Goal: Task Accomplishment & Management: Complete application form

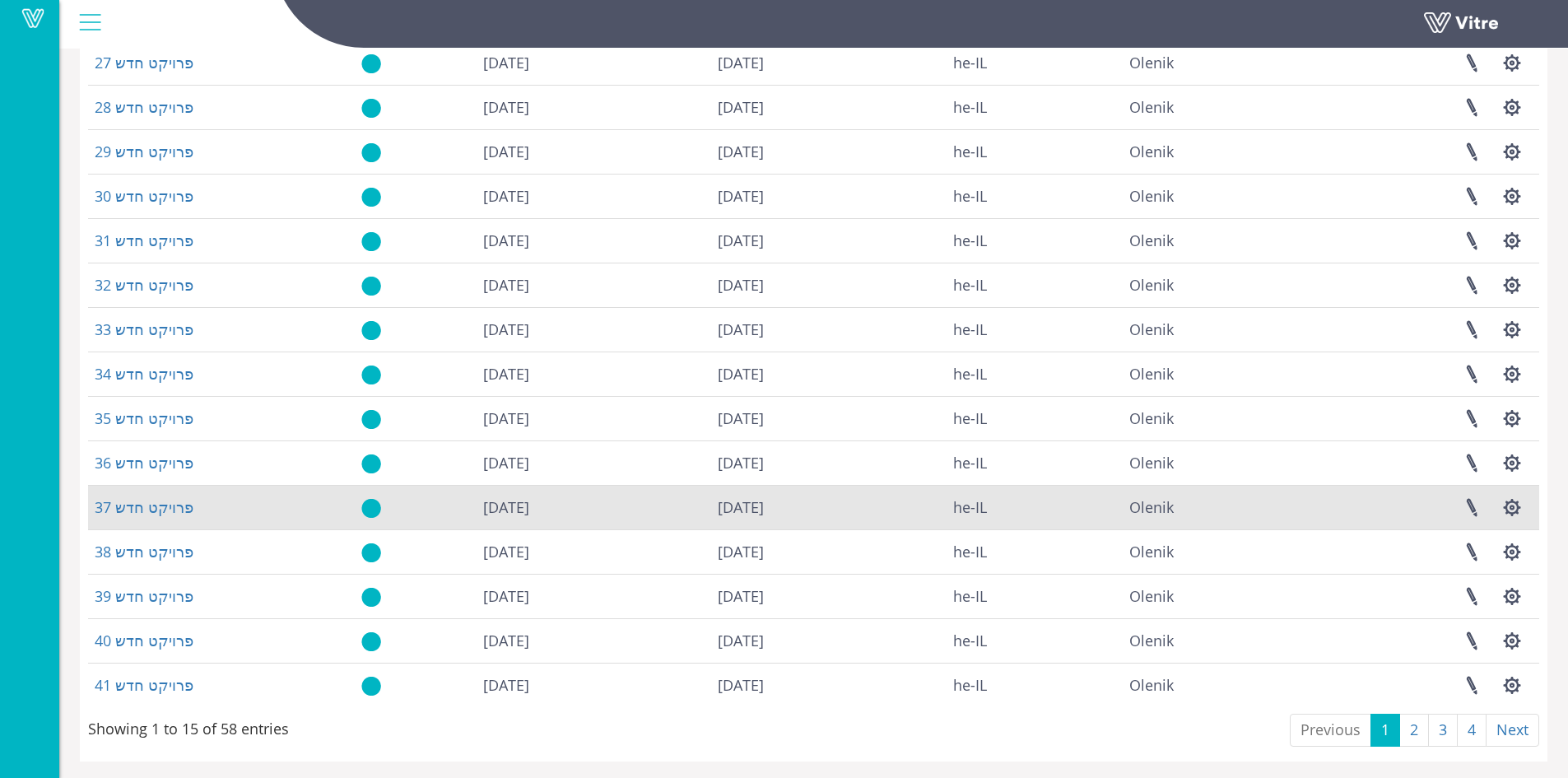
scroll to position [168, 0]
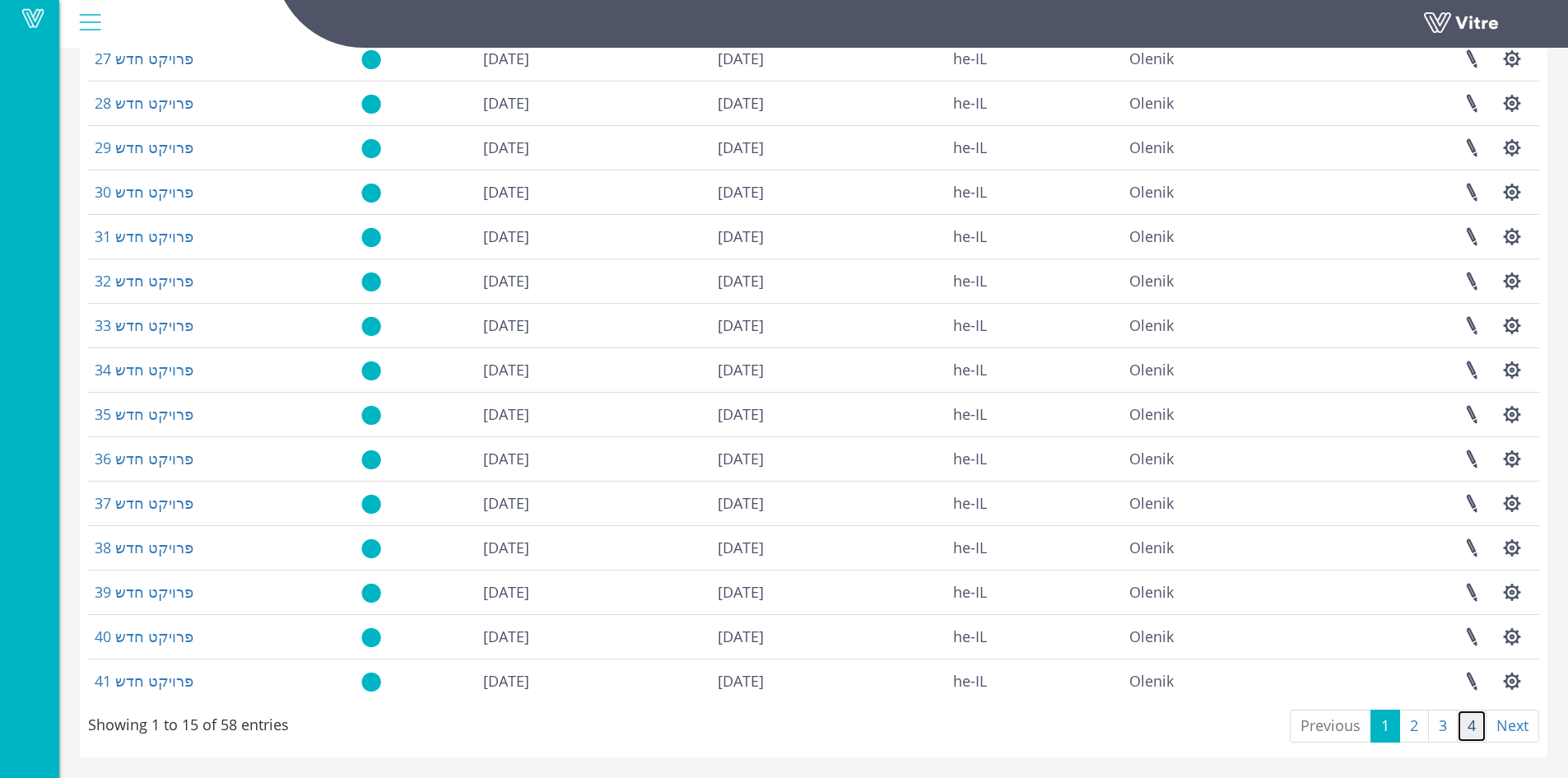
click at [1468, 733] on link "4" at bounding box center [1471, 726] width 29 height 33
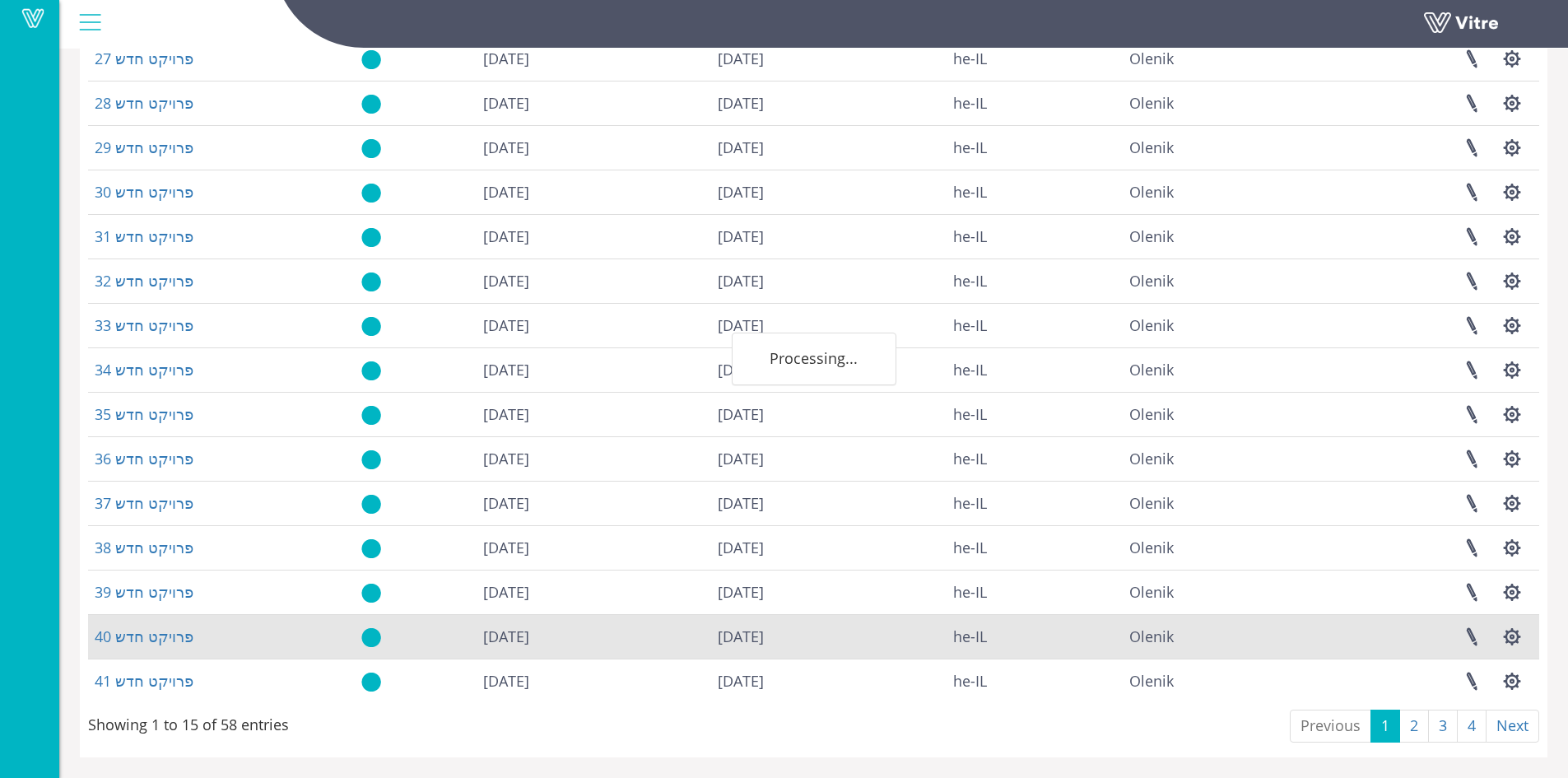
scroll to position [80, 0]
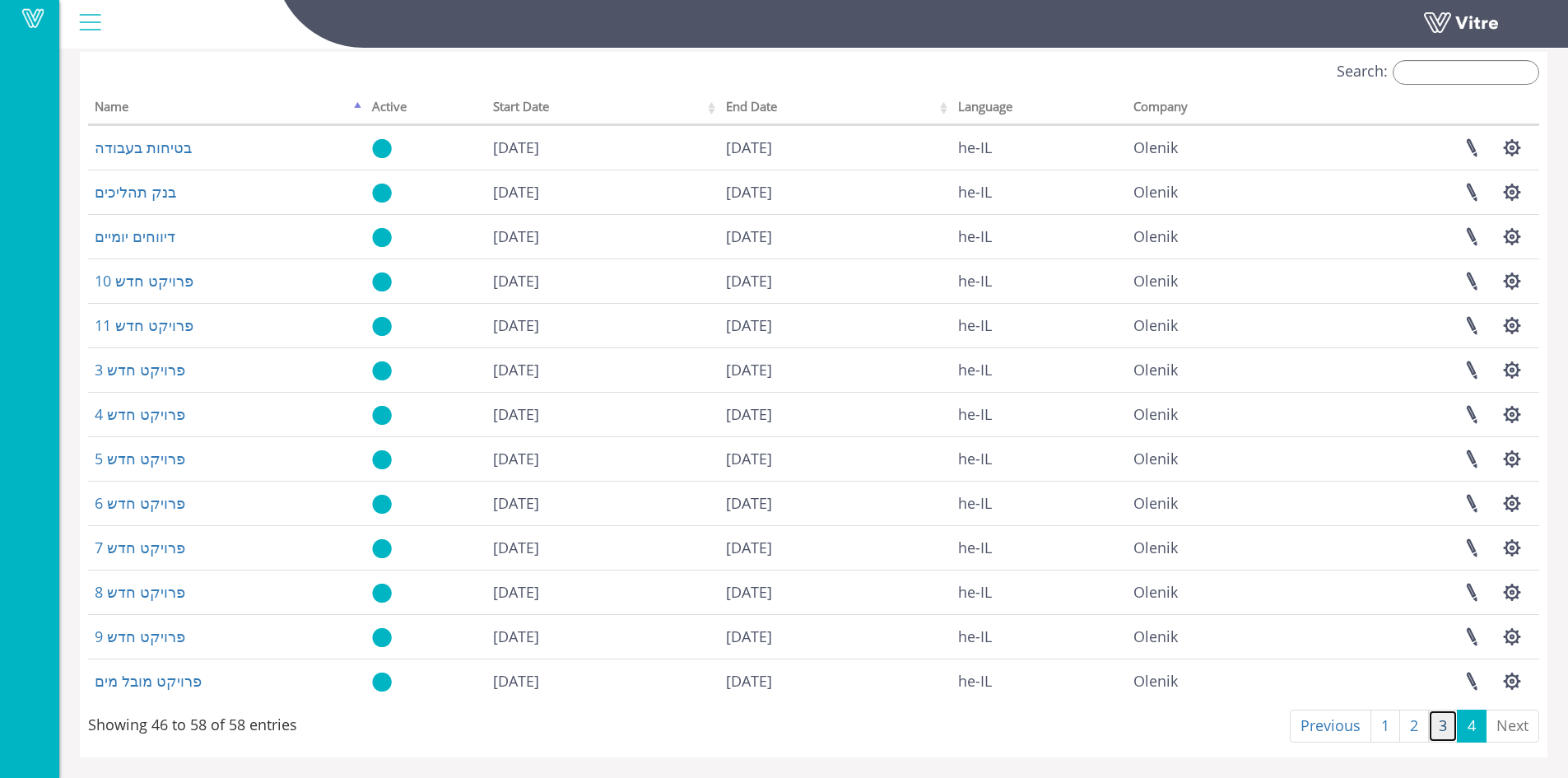
click at [1432, 733] on link "3" at bounding box center [1443, 726] width 29 height 33
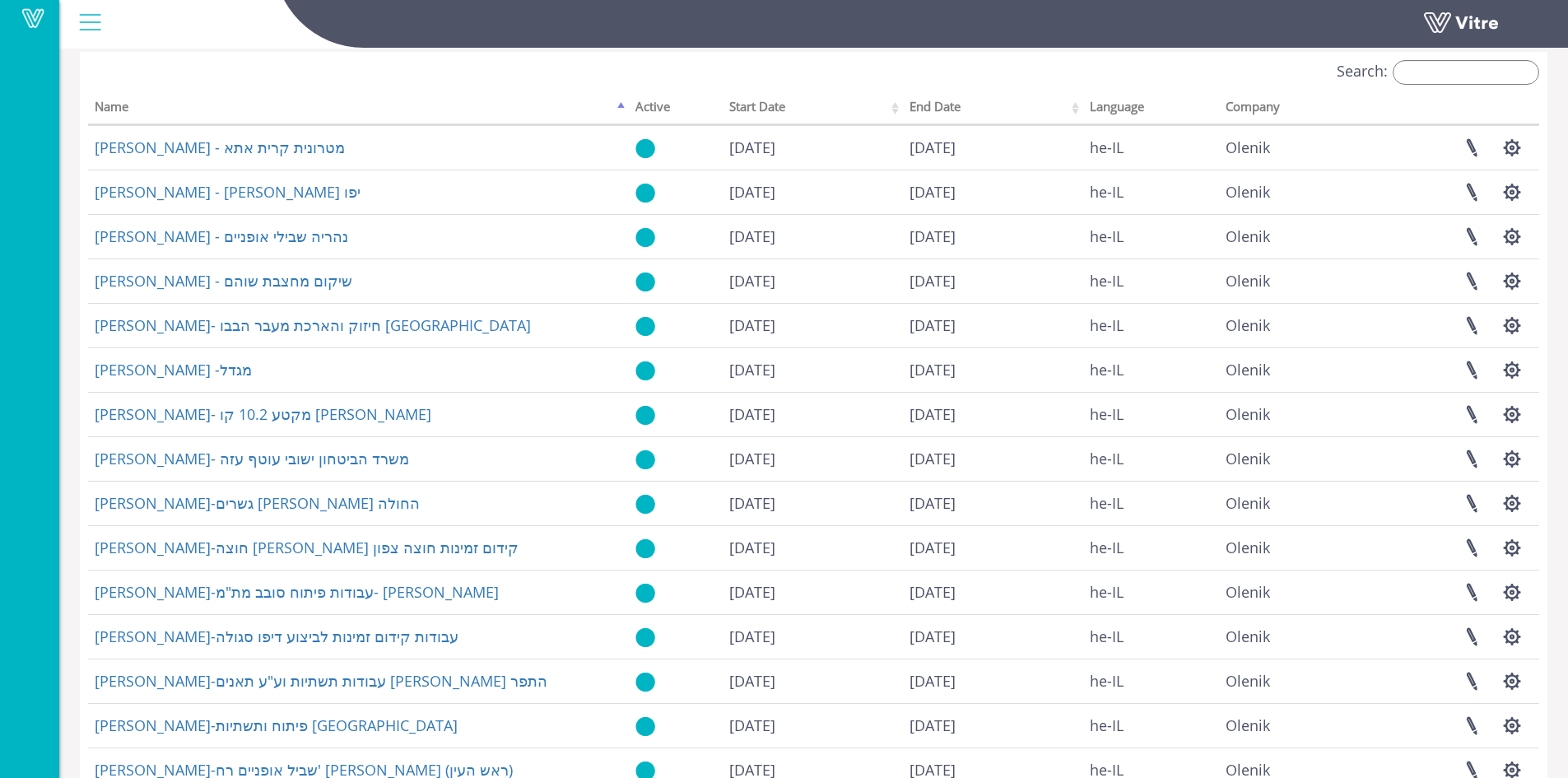
scroll to position [168, 0]
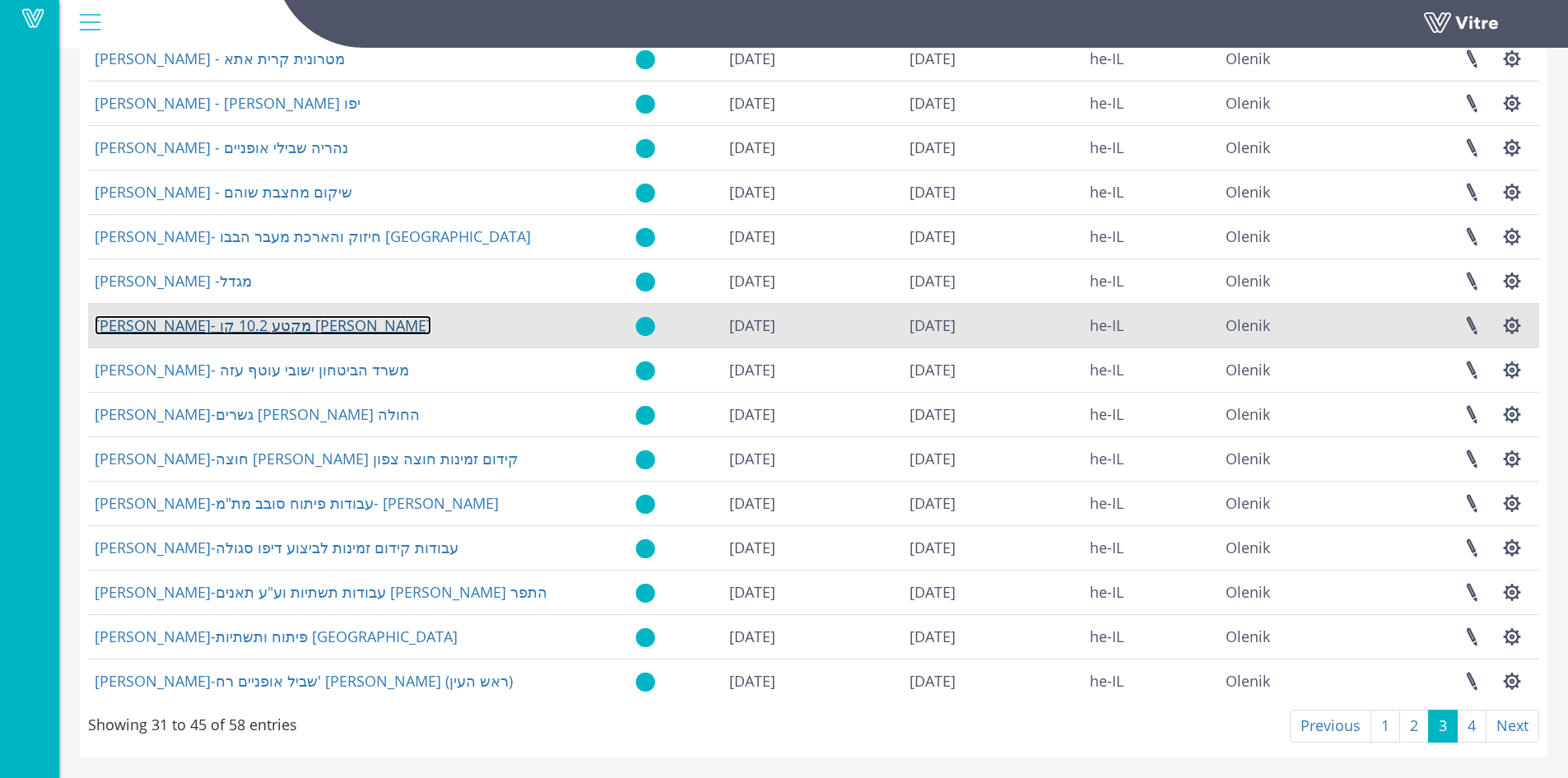
click at [217, 331] on link "[PERSON_NAME]- מקטע 10.2 קו [PERSON_NAME]" at bounding box center [263, 326] width 337 height 20
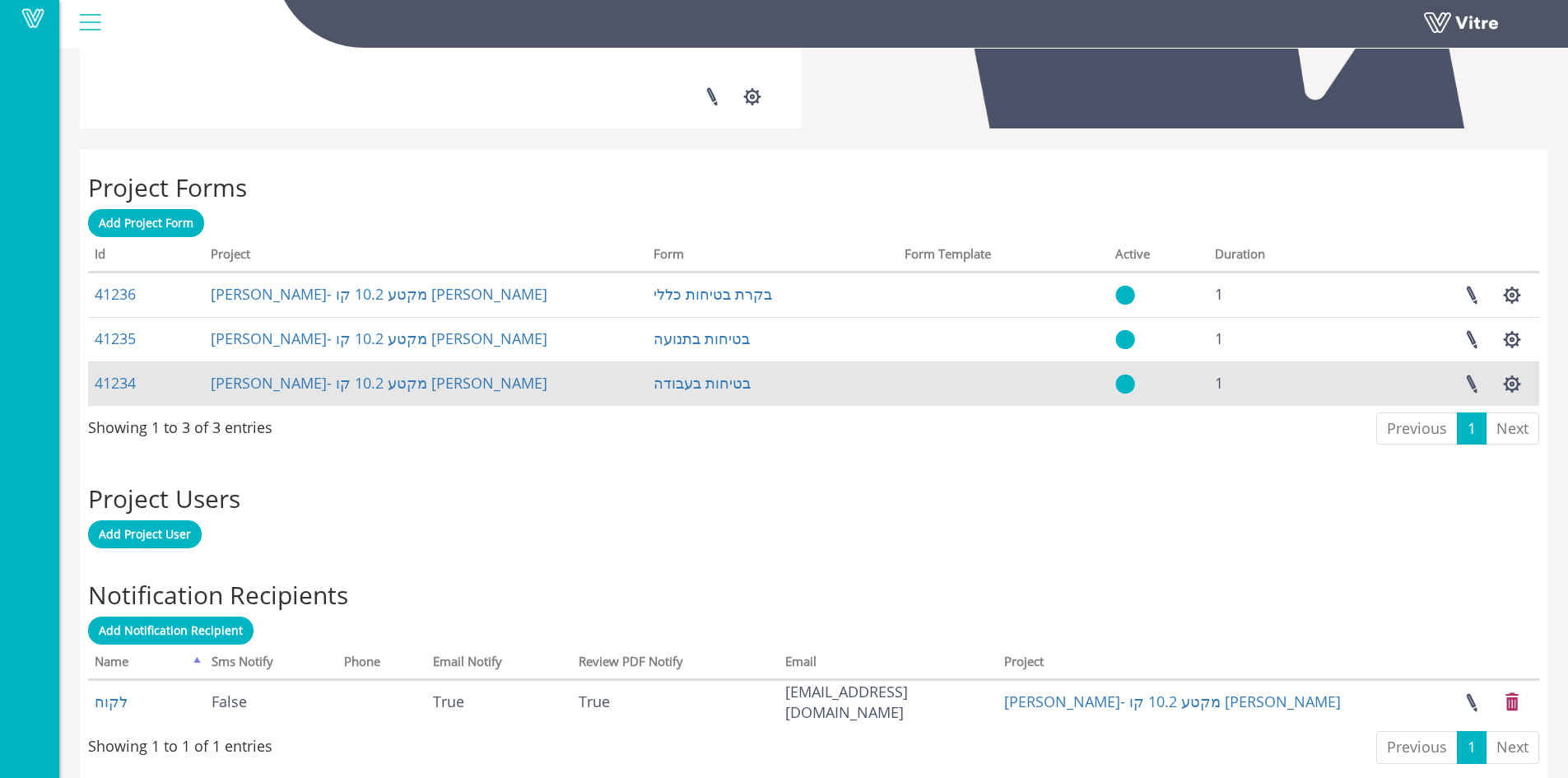
scroll to position [580, 0]
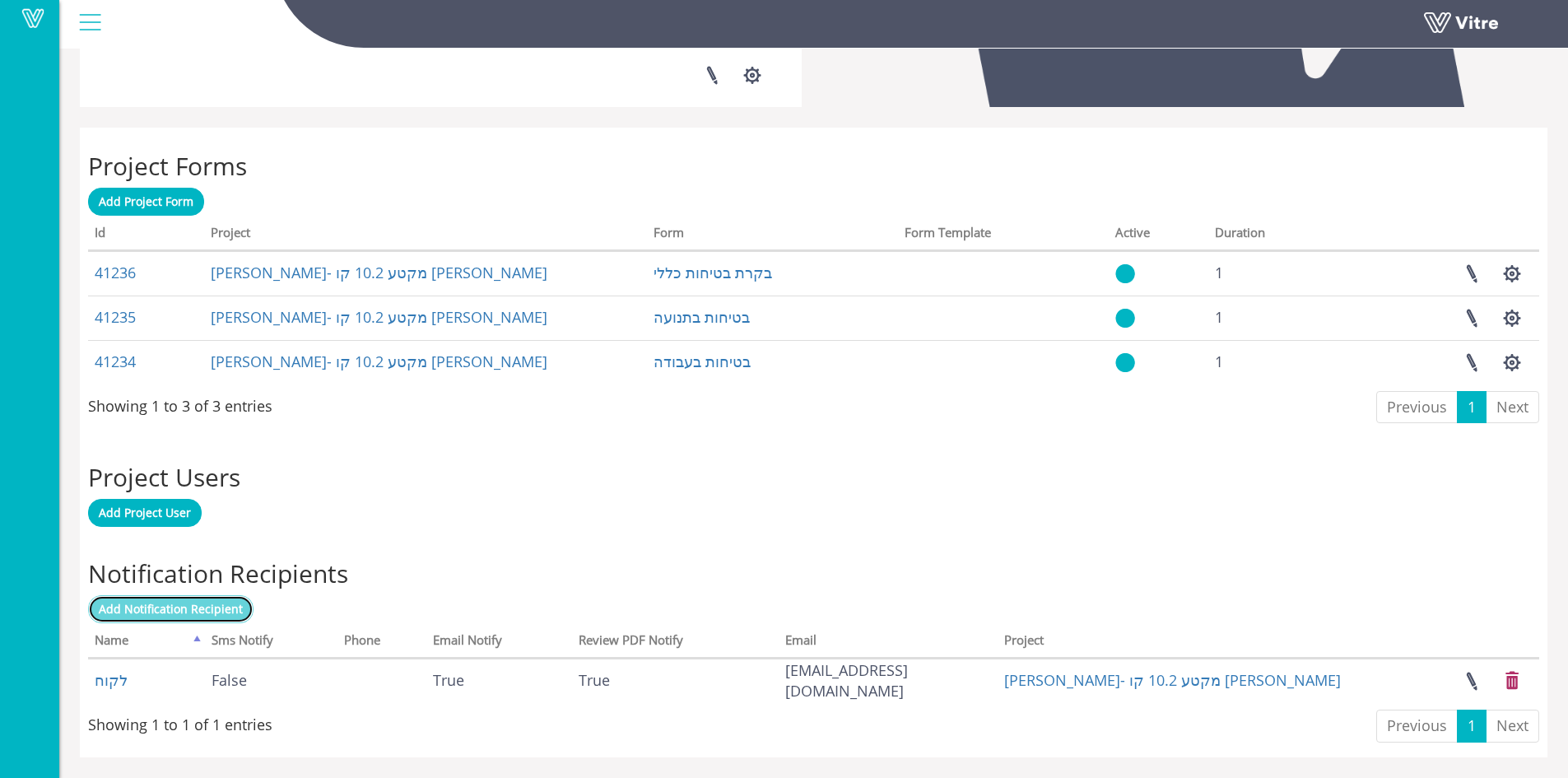
click at [192, 607] on span "Add Notification Recipient" at bounding box center [170, 609] width 144 height 16
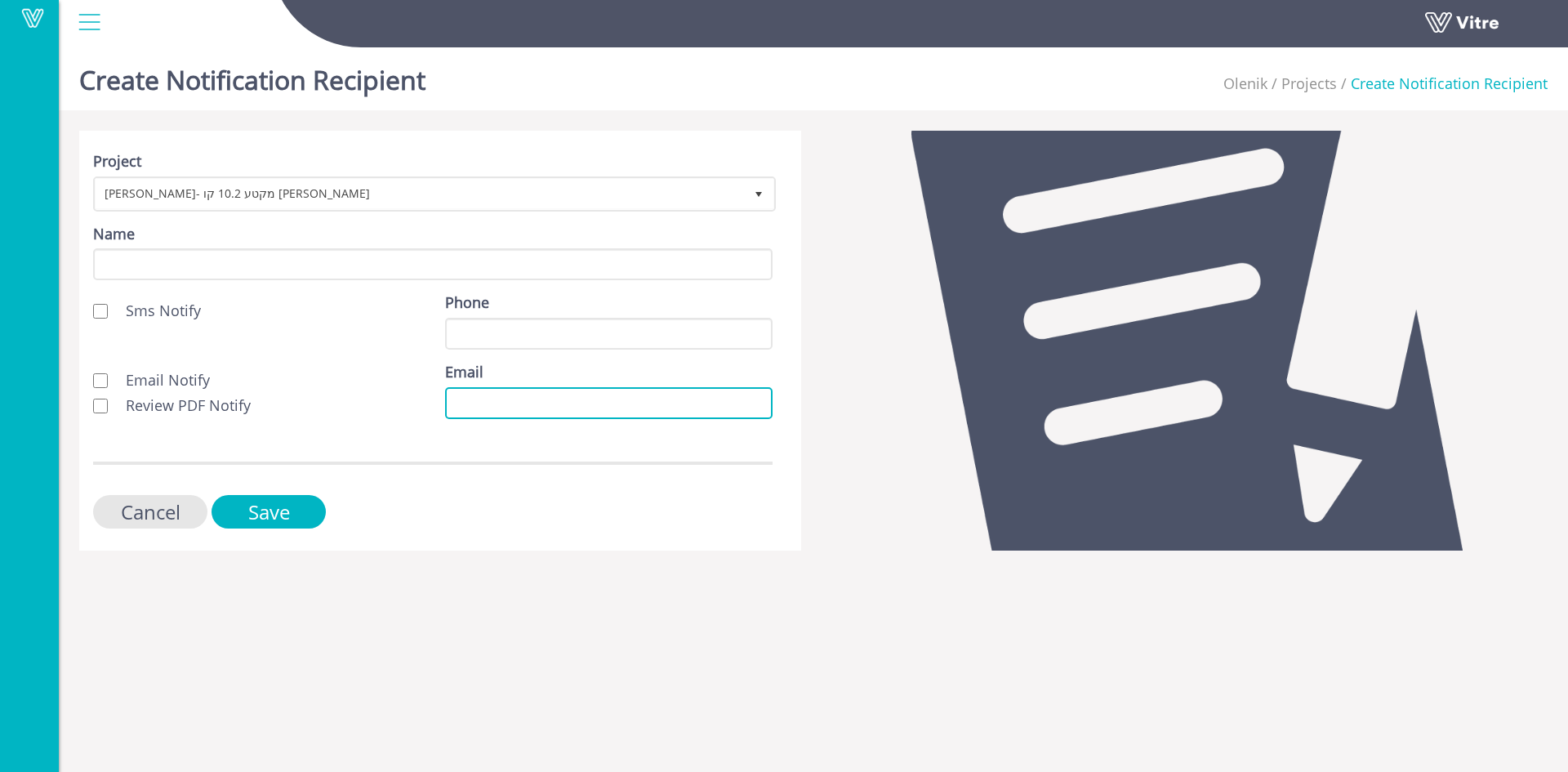
click at [463, 403] on input "Email" at bounding box center [608, 402] width 328 height 32
paste input "shay.el@olenik.co.il"
type input "shay.el@olenik.co.il"
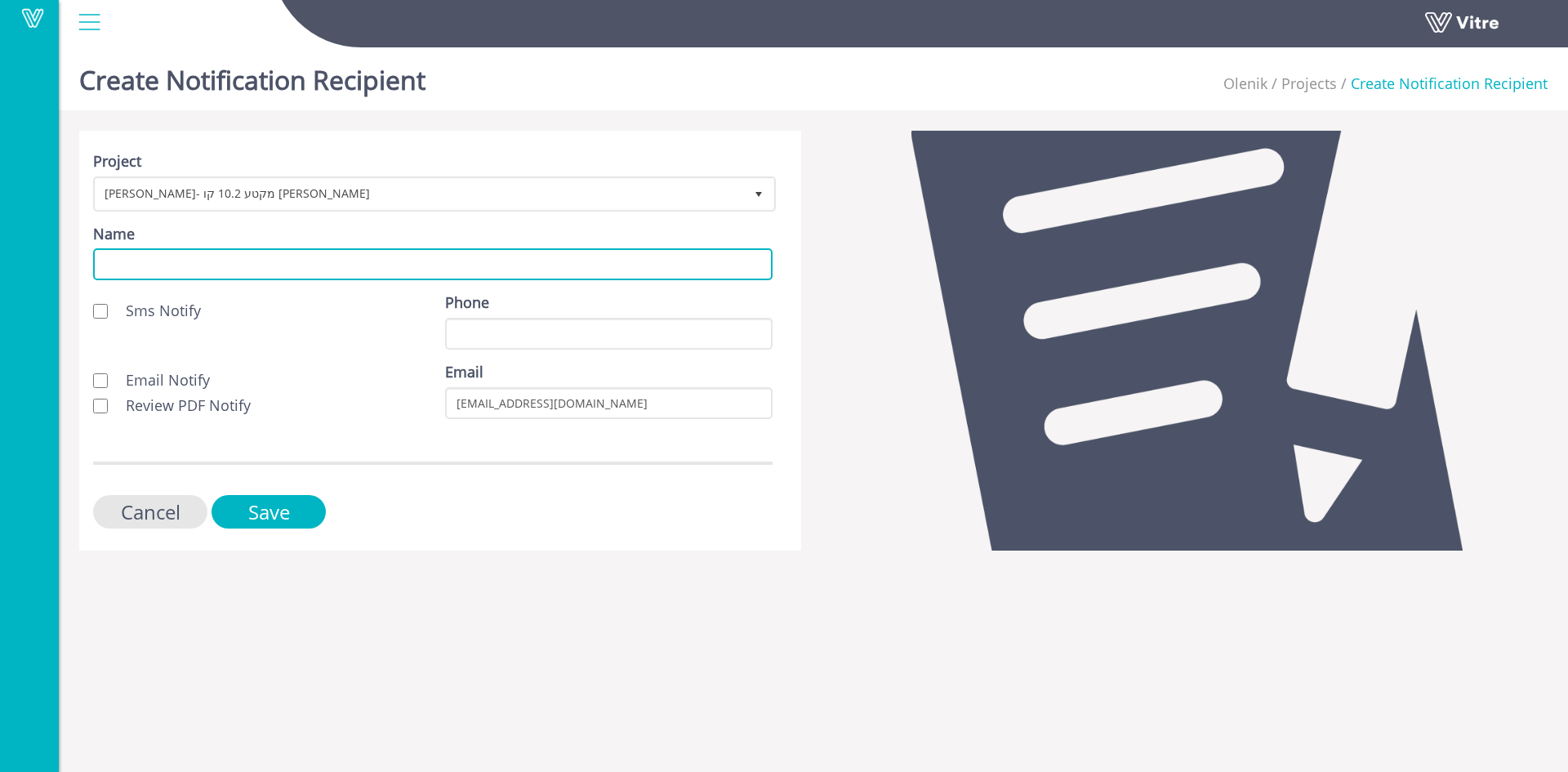
click at [329, 263] on input "Name" at bounding box center [433, 263] width 679 height 32
type input "לקוח"
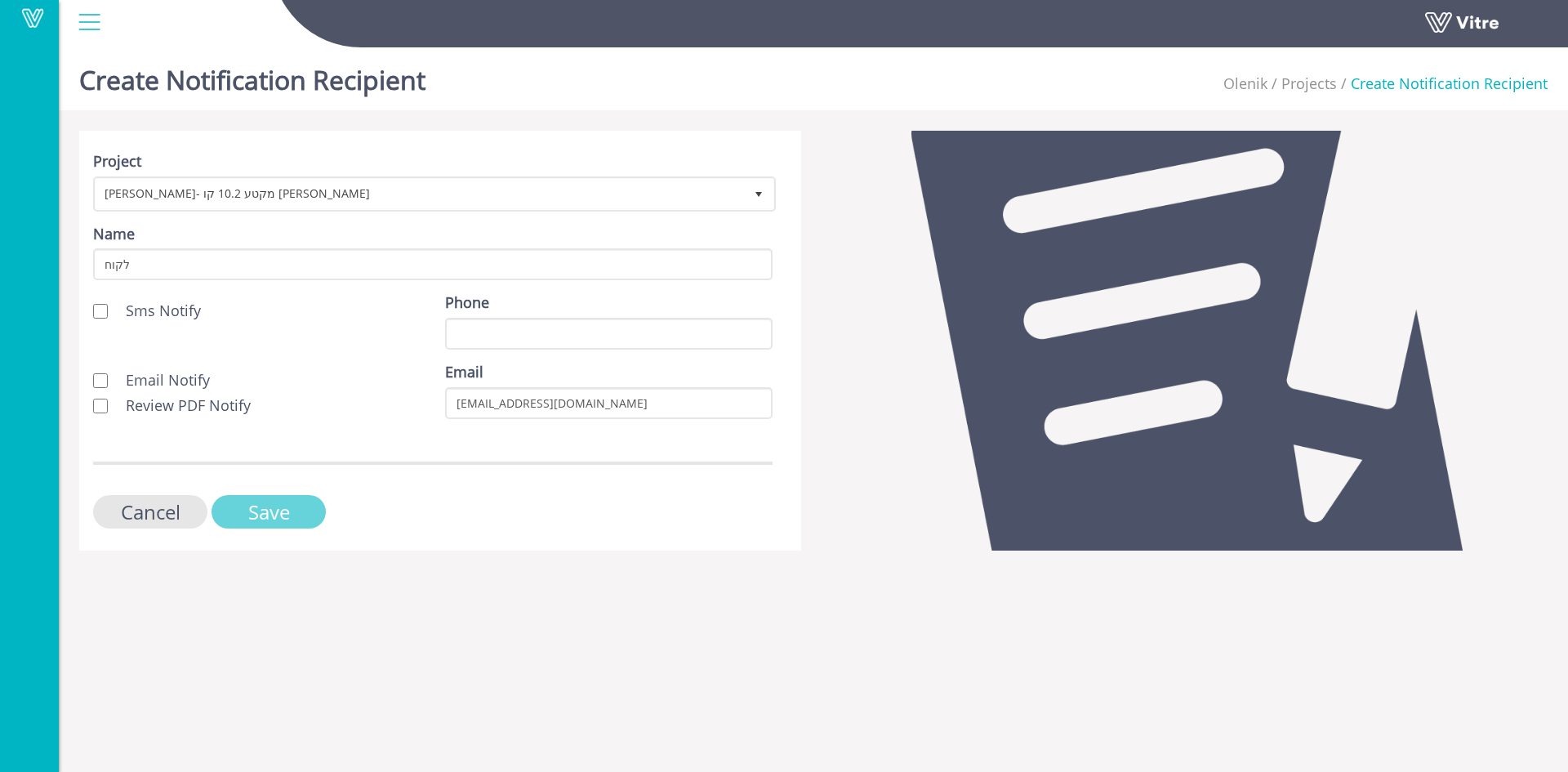
click at [288, 505] on input "Save" at bounding box center [269, 511] width 114 height 34
click at [287, 518] on input "Save" at bounding box center [269, 511] width 114 height 34
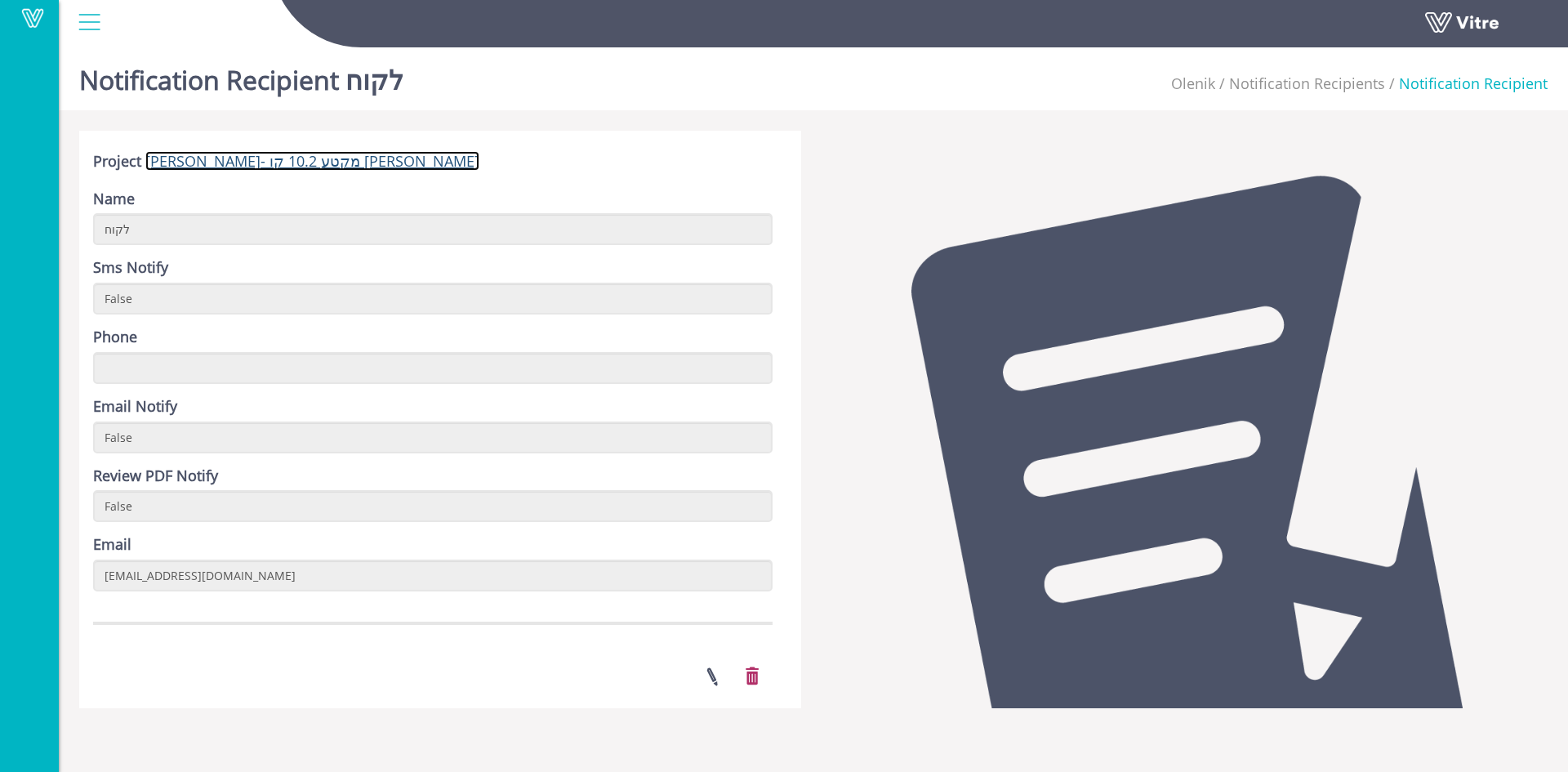
click at [206, 162] on link "[PERSON_NAME]- מקטע 10.2 קו [PERSON_NAME]" at bounding box center [312, 161] width 334 height 20
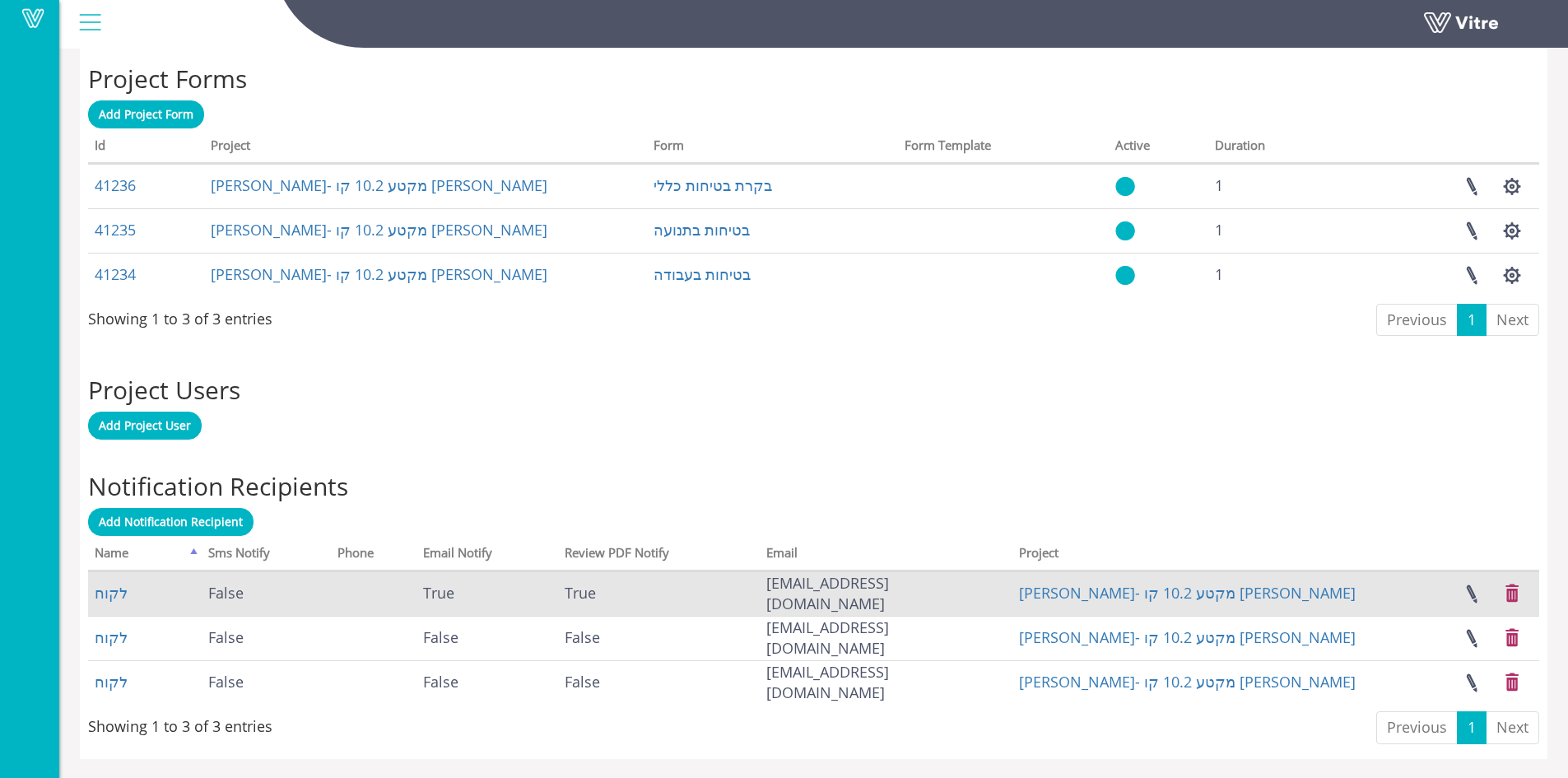
scroll to position [669, 0]
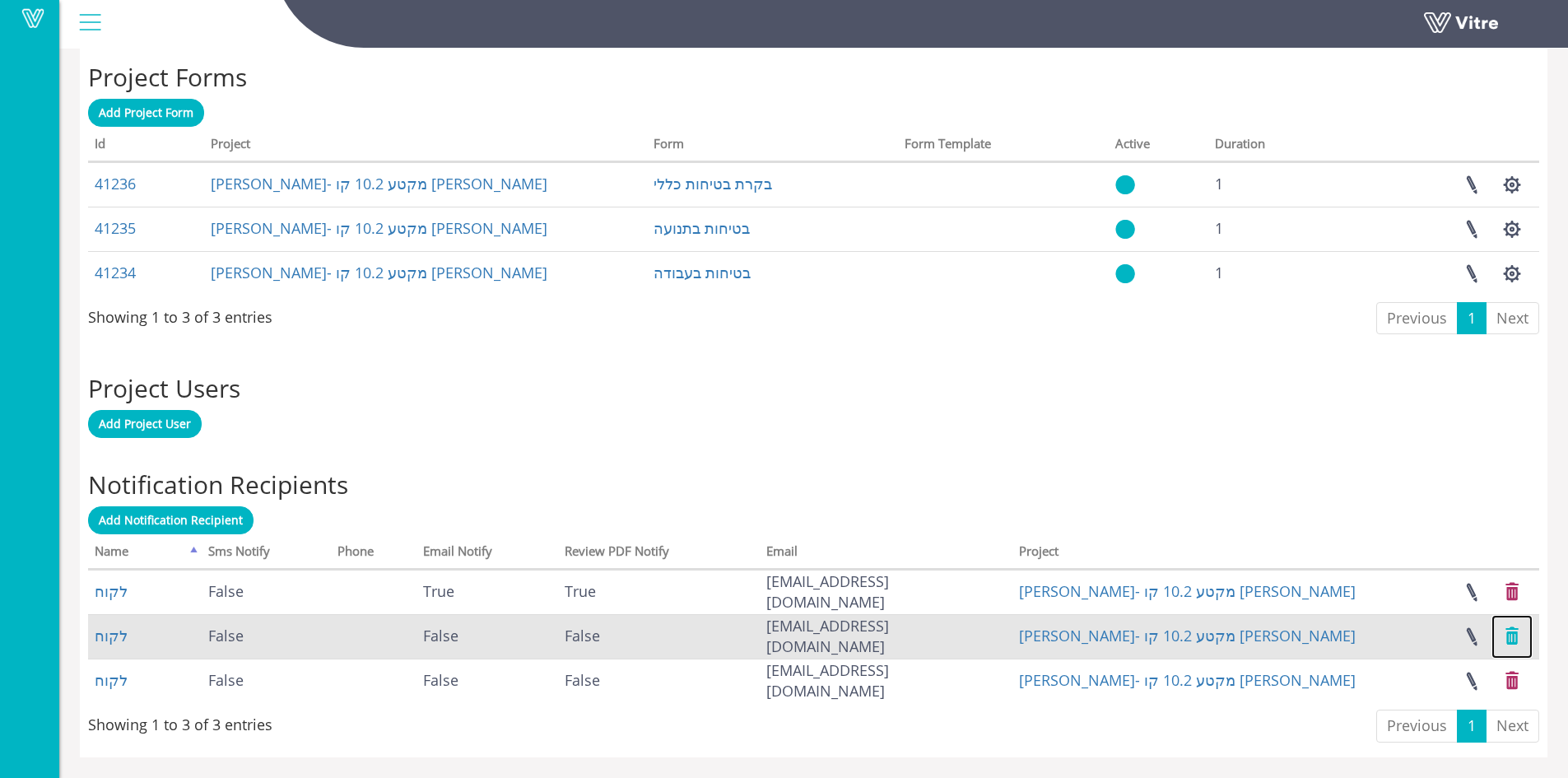
click at [1510, 636] on link at bounding box center [1511, 637] width 41 height 44
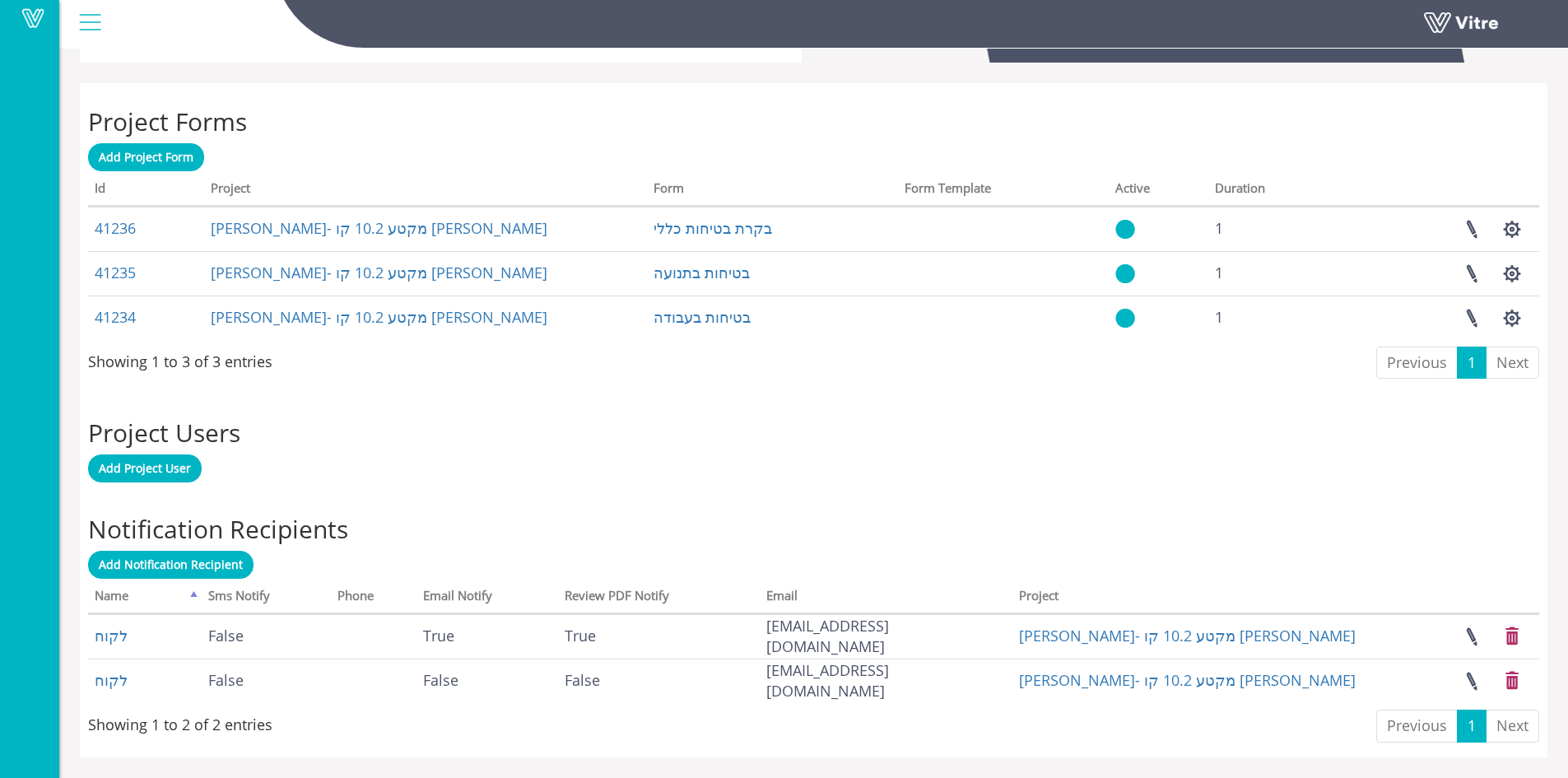
scroll to position [625, 0]
click at [199, 567] on span "Add Notification Recipient" at bounding box center [170, 564] width 144 height 16
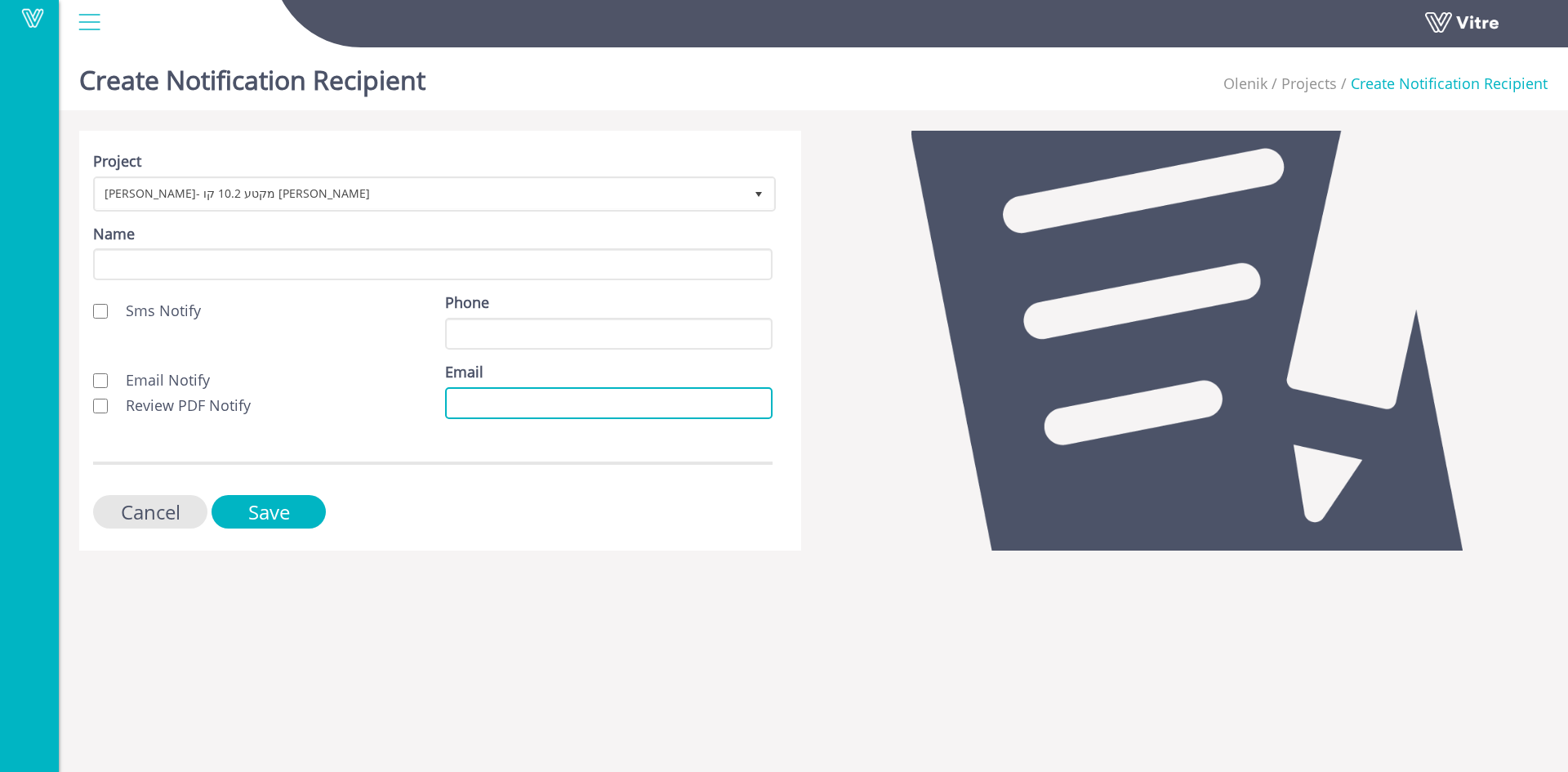
click at [463, 402] on input "Email" at bounding box center [608, 402] width 328 height 32
paste input "keinar@olenik.co.il"
type input "keinar@olenik.co.il"
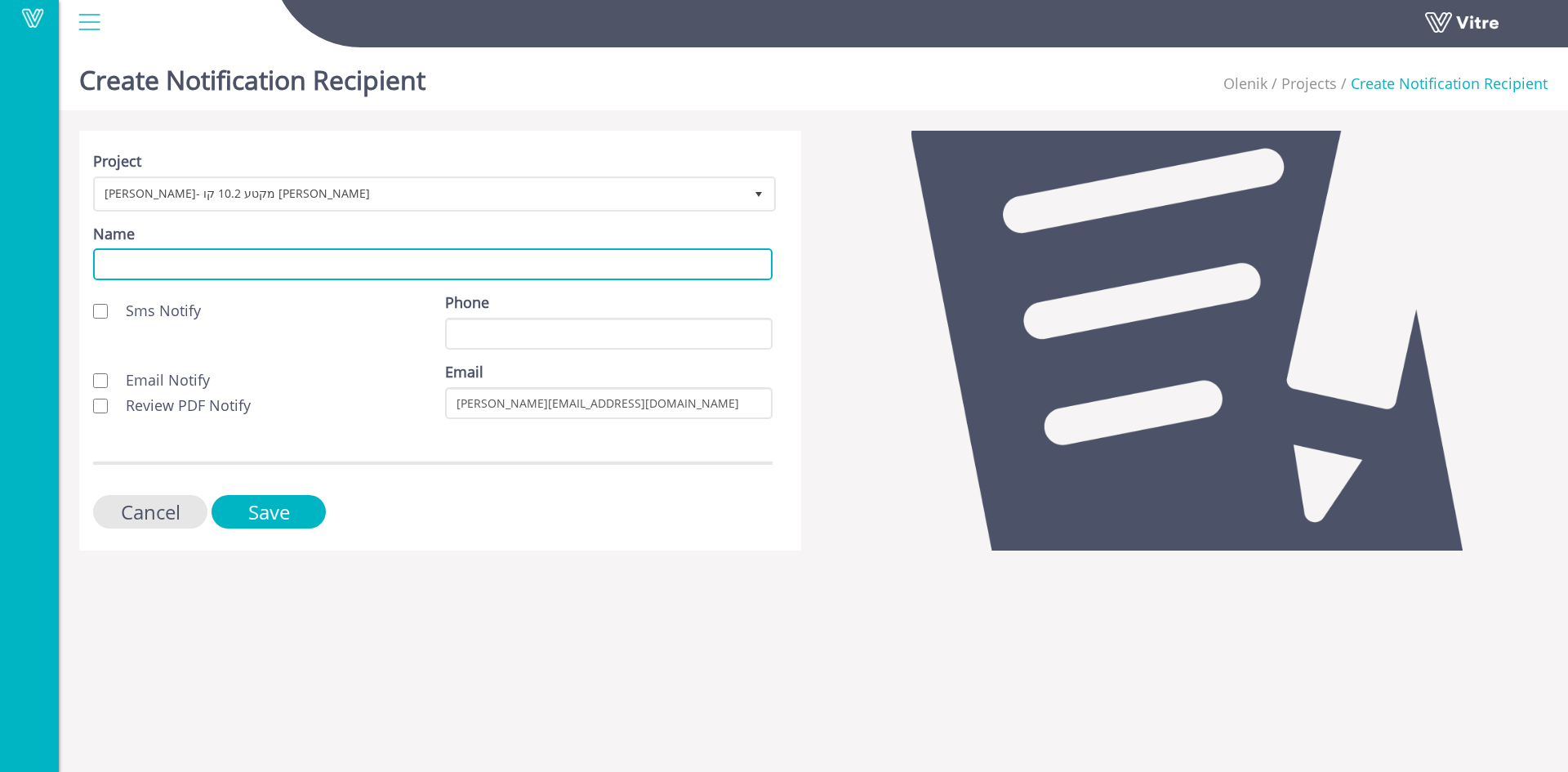
click at [295, 268] on input "Name" at bounding box center [433, 263] width 679 height 32
type input "לקוח"
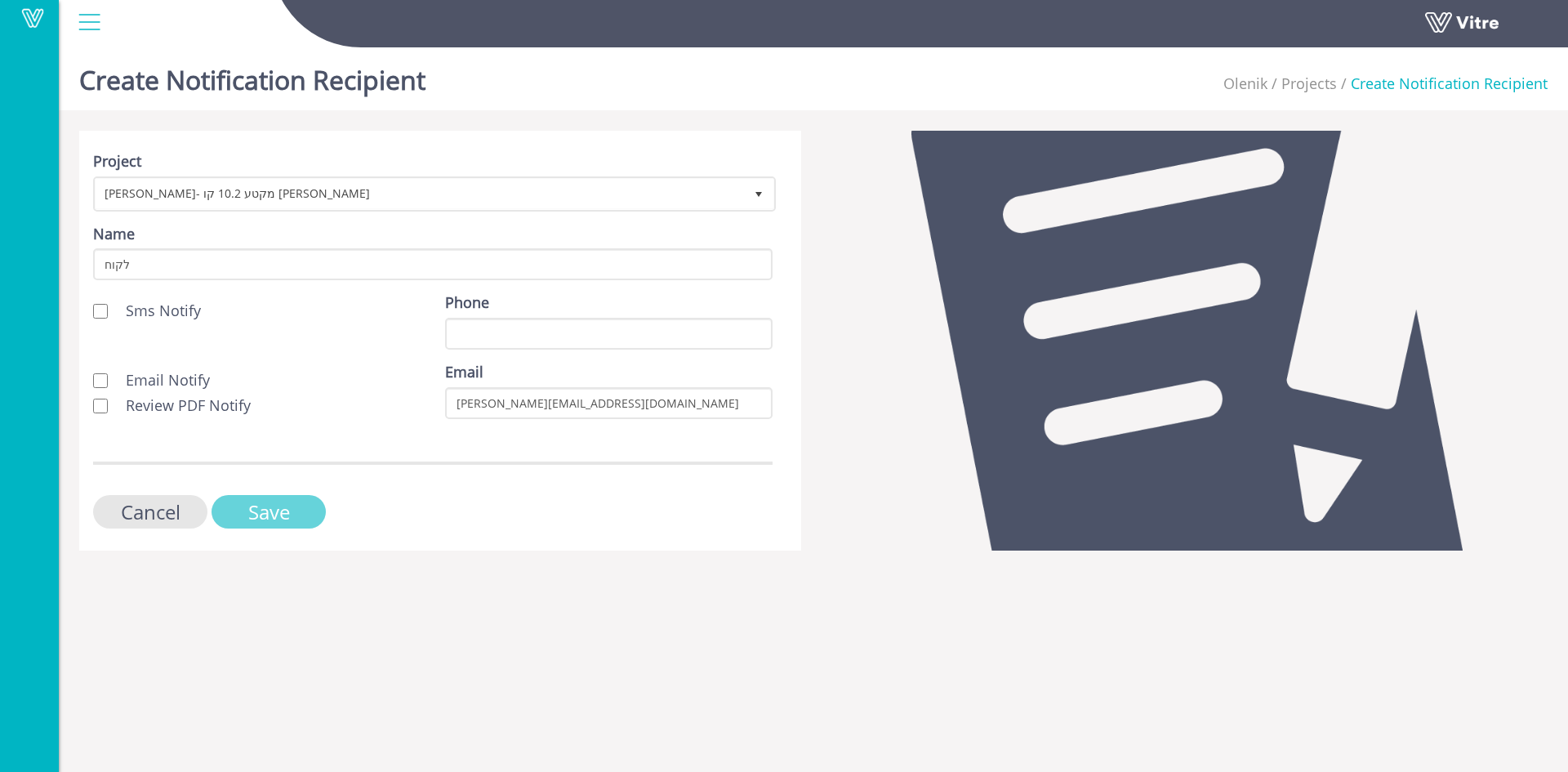
click at [269, 501] on input "Save" at bounding box center [269, 511] width 114 height 34
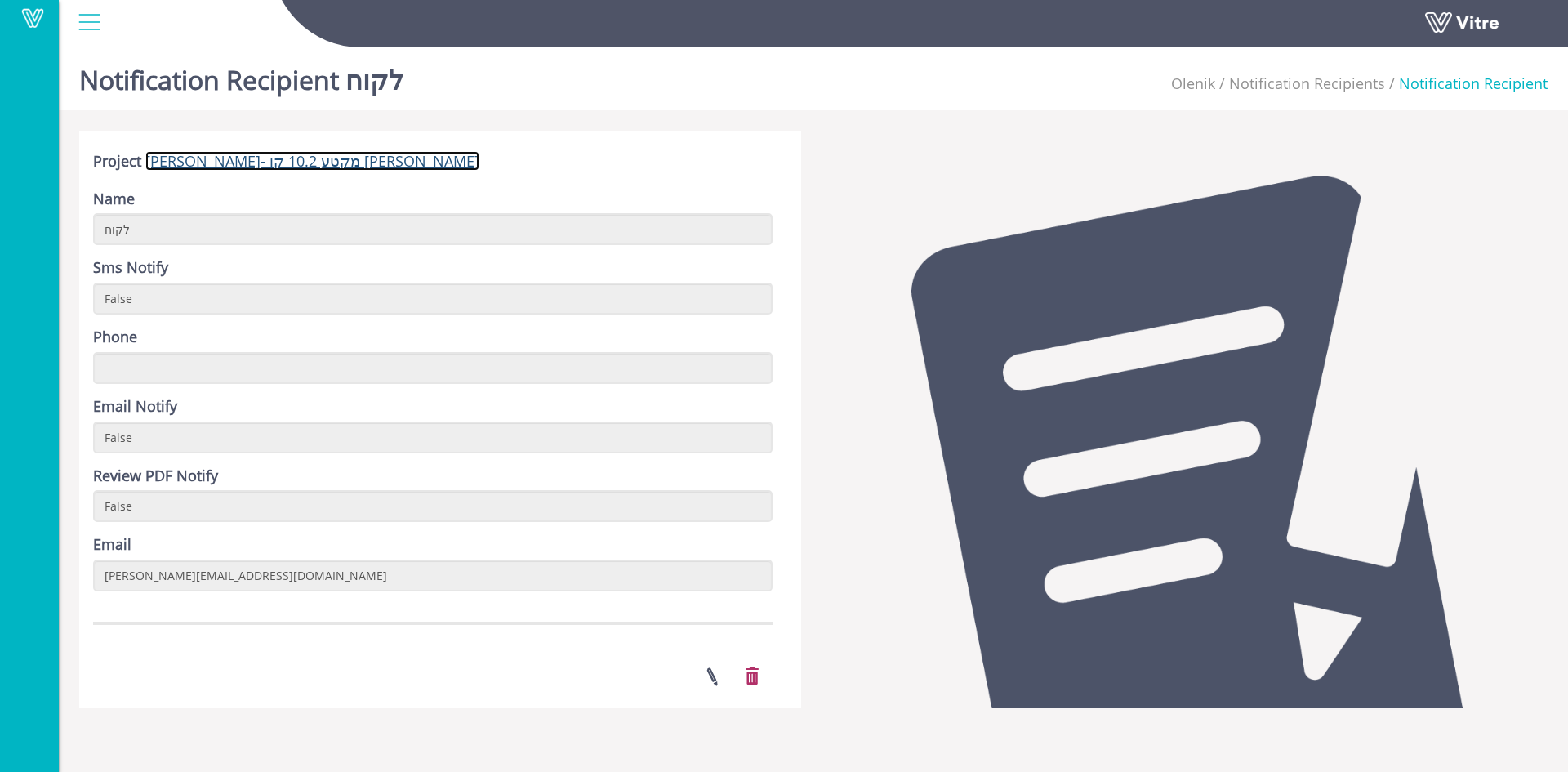
click at [254, 165] on link "[PERSON_NAME]- מקטע 10.2 קו [PERSON_NAME]" at bounding box center [312, 161] width 334 height 20
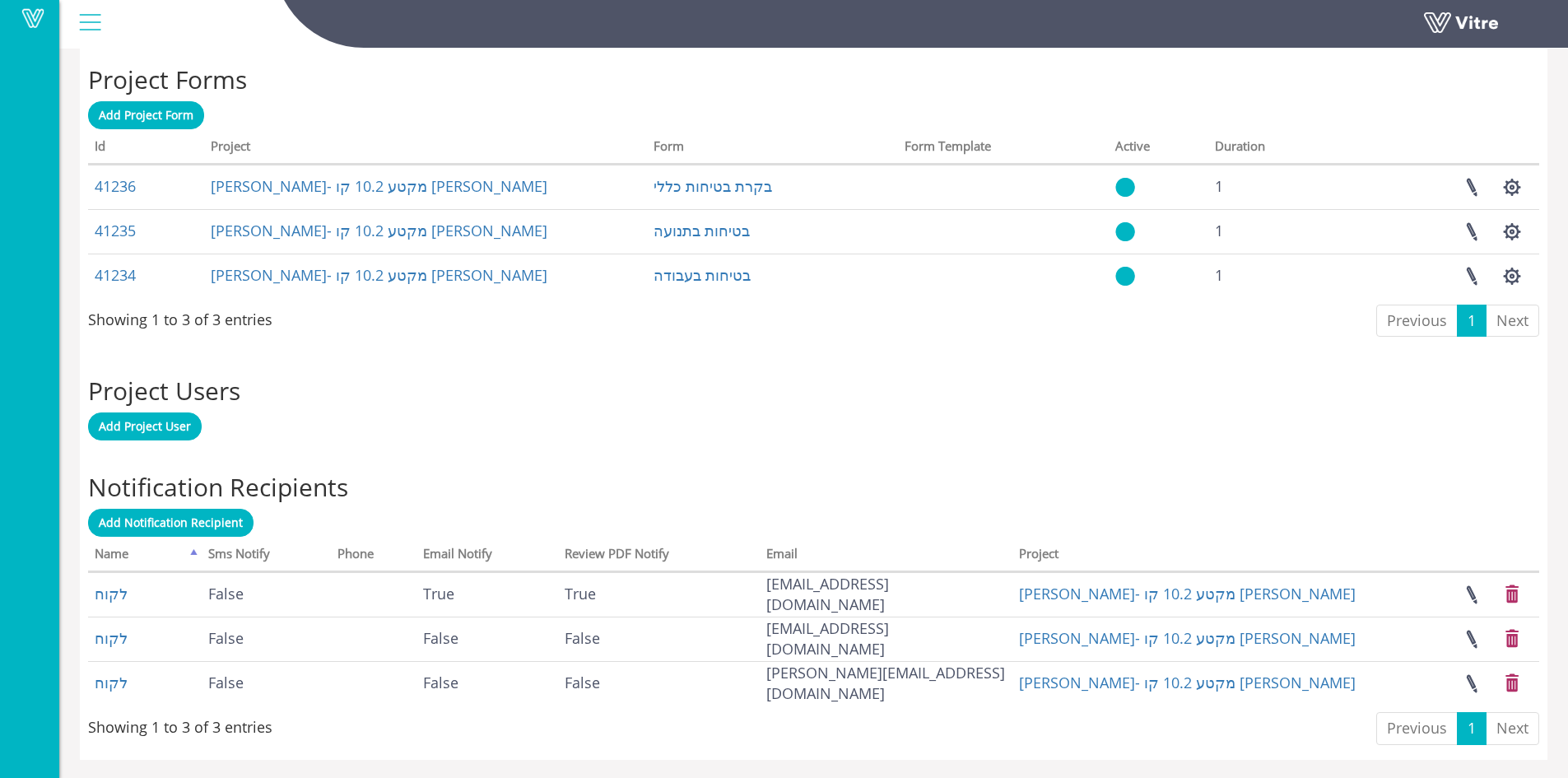
scroll to position [669, 0]
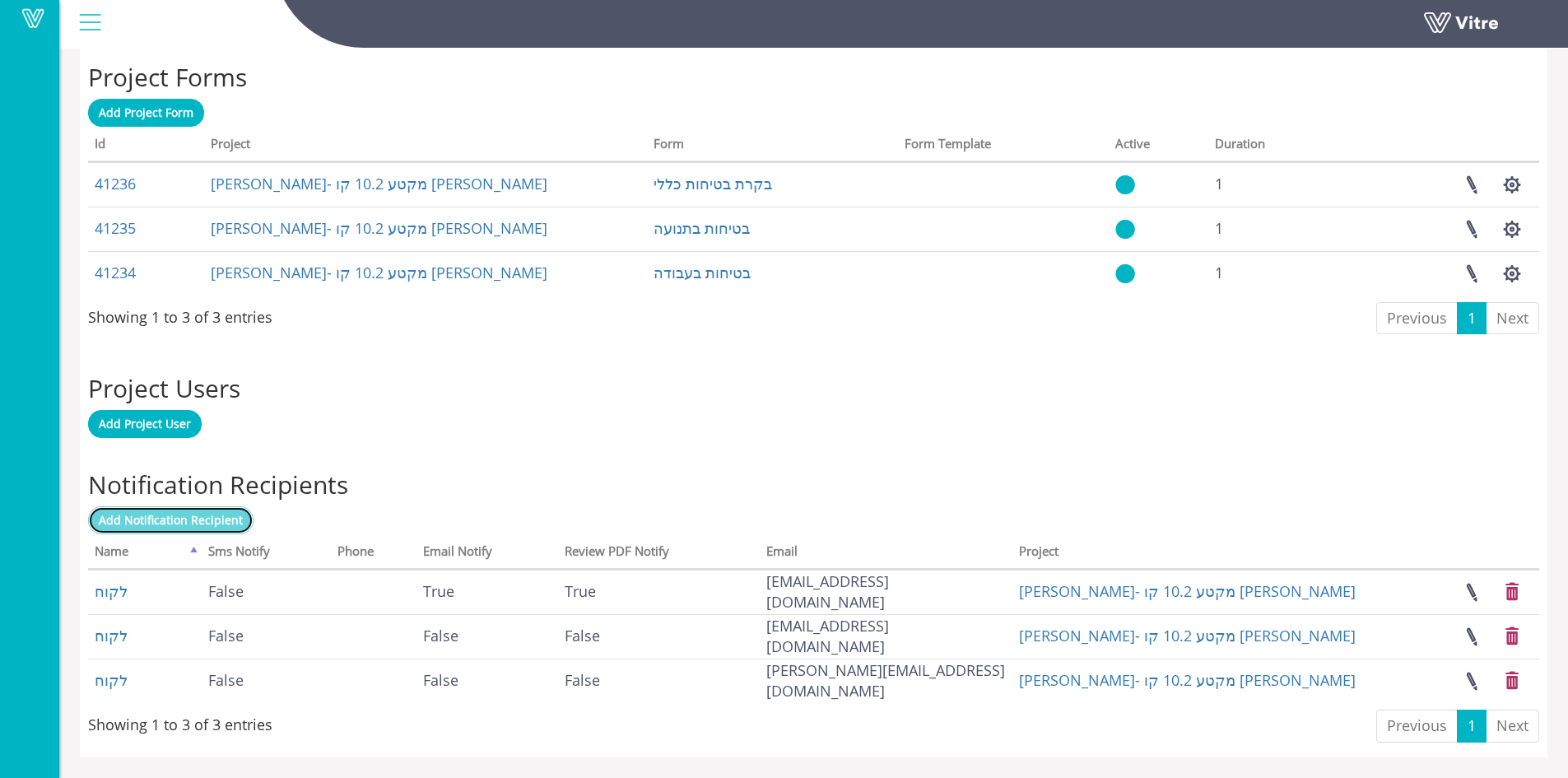
click at [198, 525] on span "Add Notification Recipient" at bounding box center [170, 519] width 144 height 16
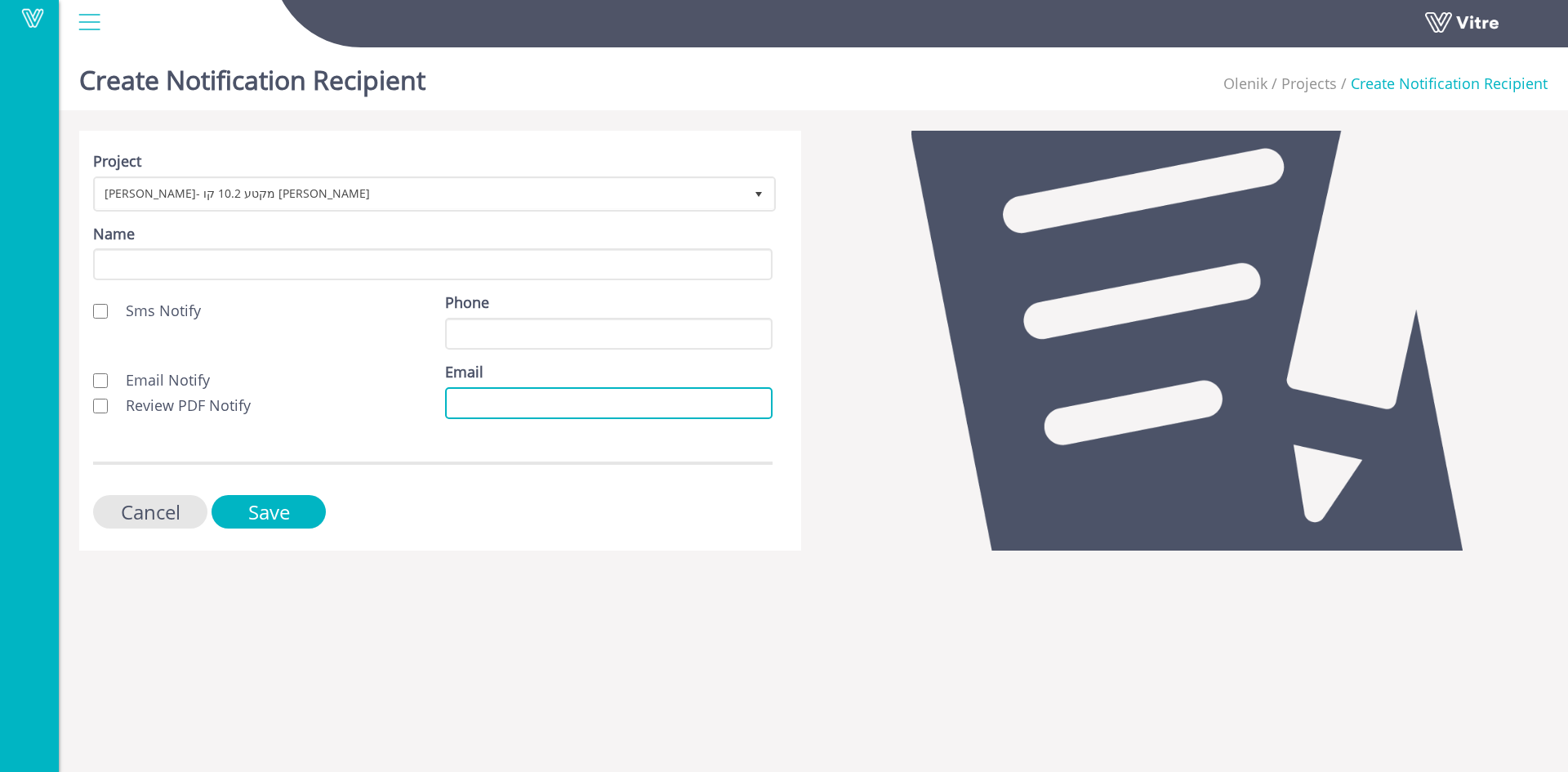
click at [457, 398] on input "Email" at bounding box center [608, 402] width 328 height 32
paste input "[EMAIL_ADDRESS][DOMAIN_NAME]"
type input "[EMAIL_ADDRESS][DOMAIN_NAME]"
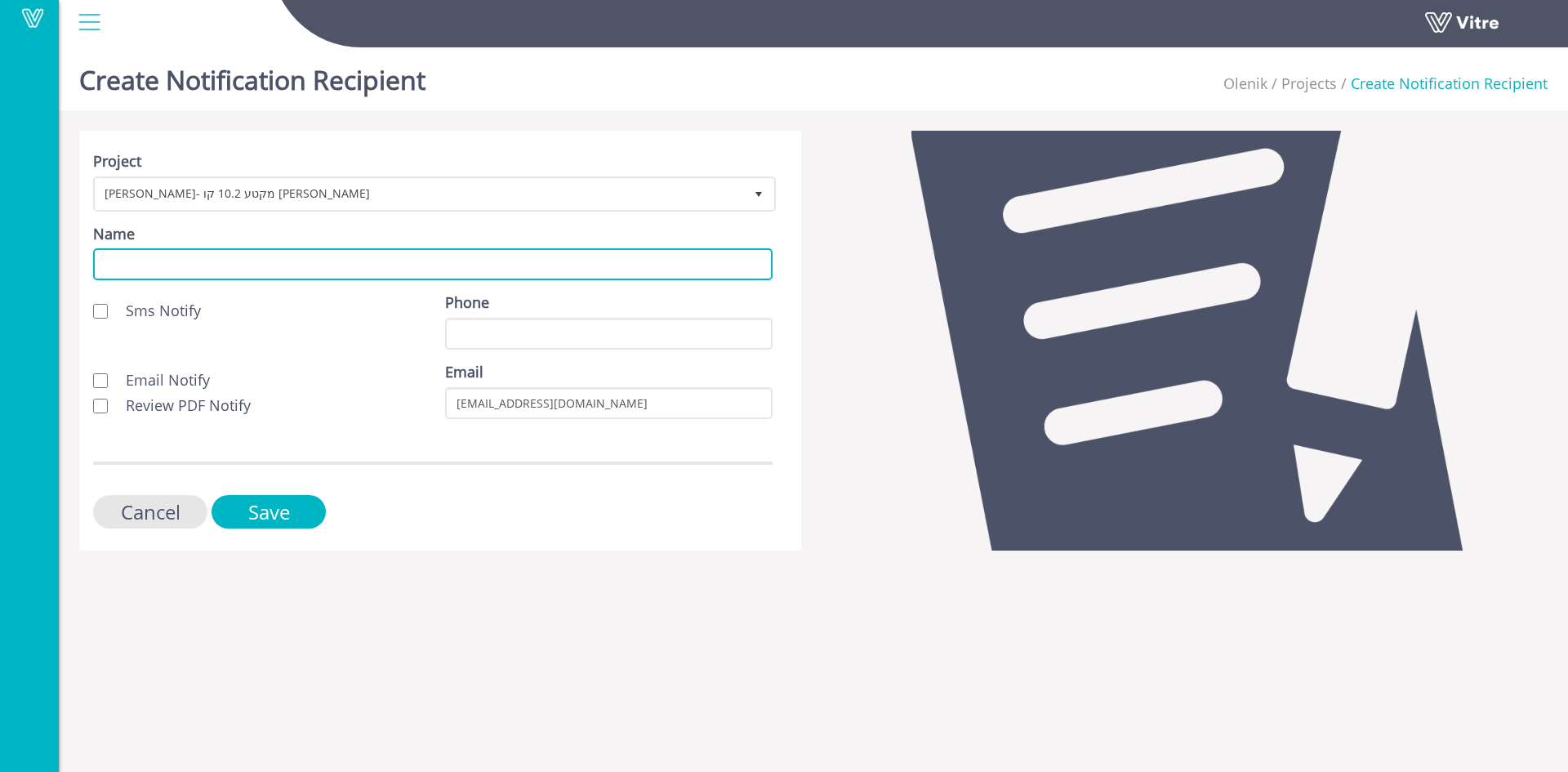
click at [257, 268] on input "Name" at bounding box center [433, 263] width 679 height 32
type input "לקוח"
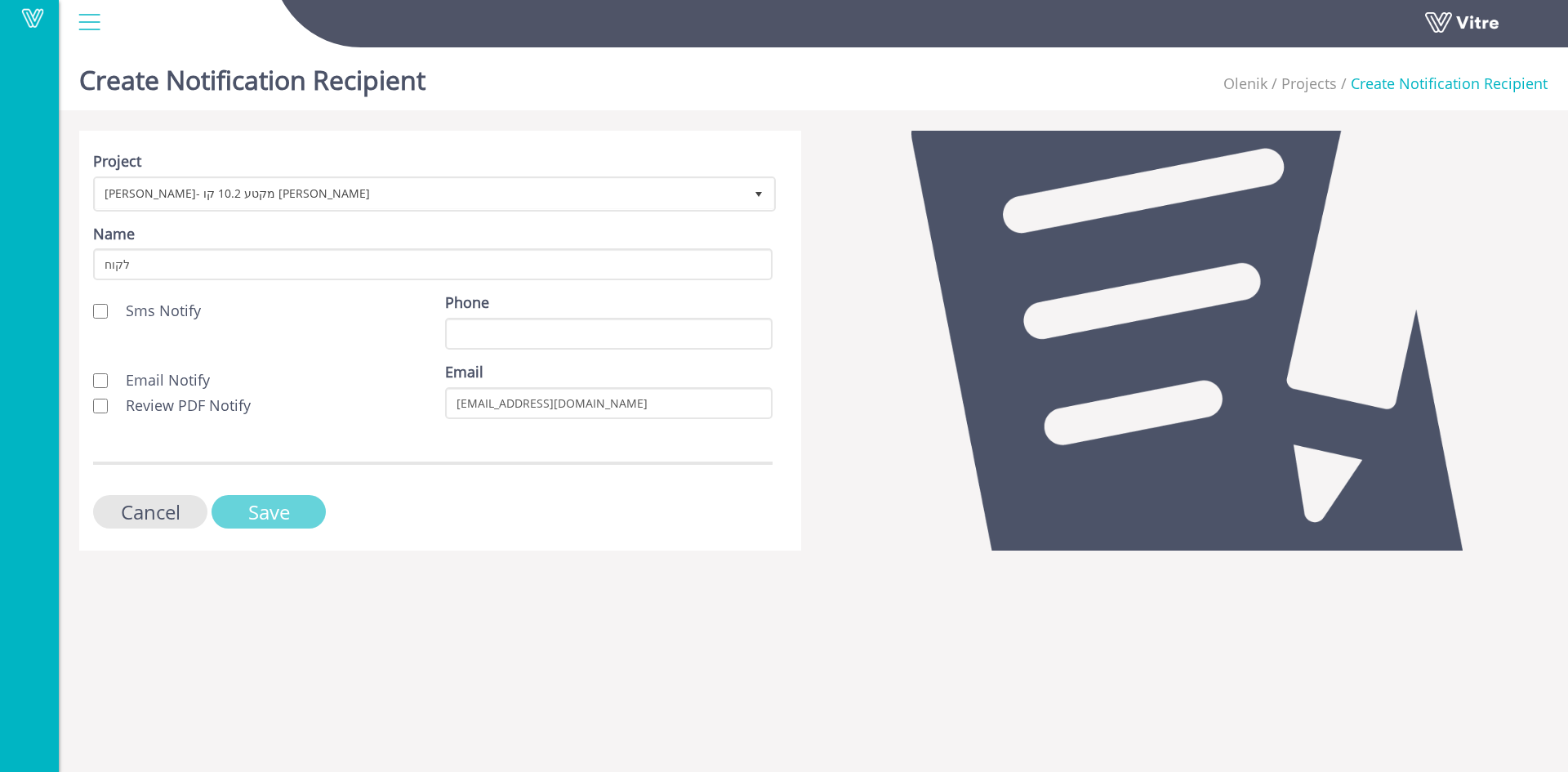
click at [295, 515] on input "Save" at bounding box center [269, 511] width 114 height 34
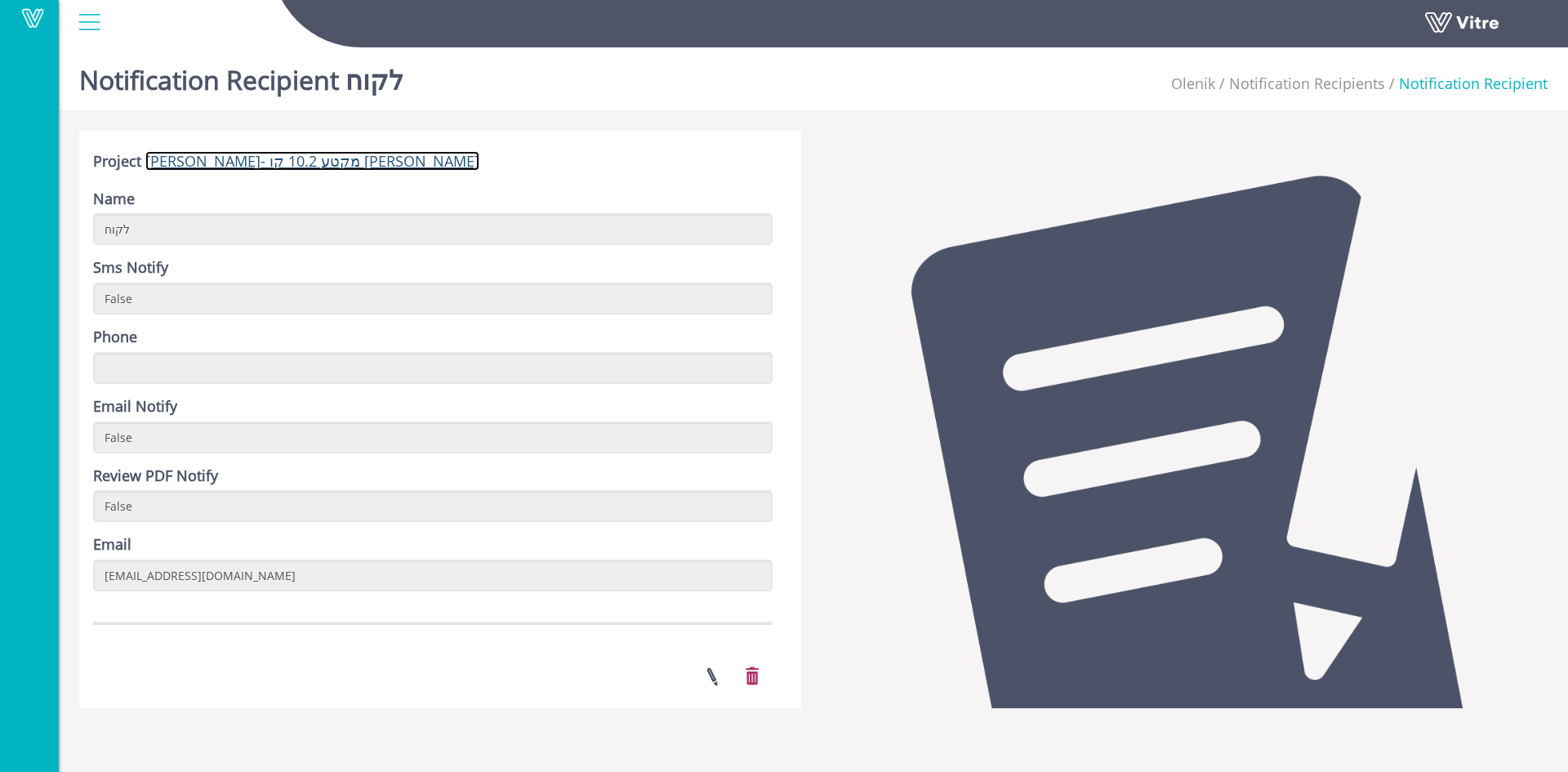
click at [290, 163] on link "[PERSON_NAME]- מקטע 10.2 קו [PERSON_NAME]" at bounding box center [312, 161] width 334 height 20
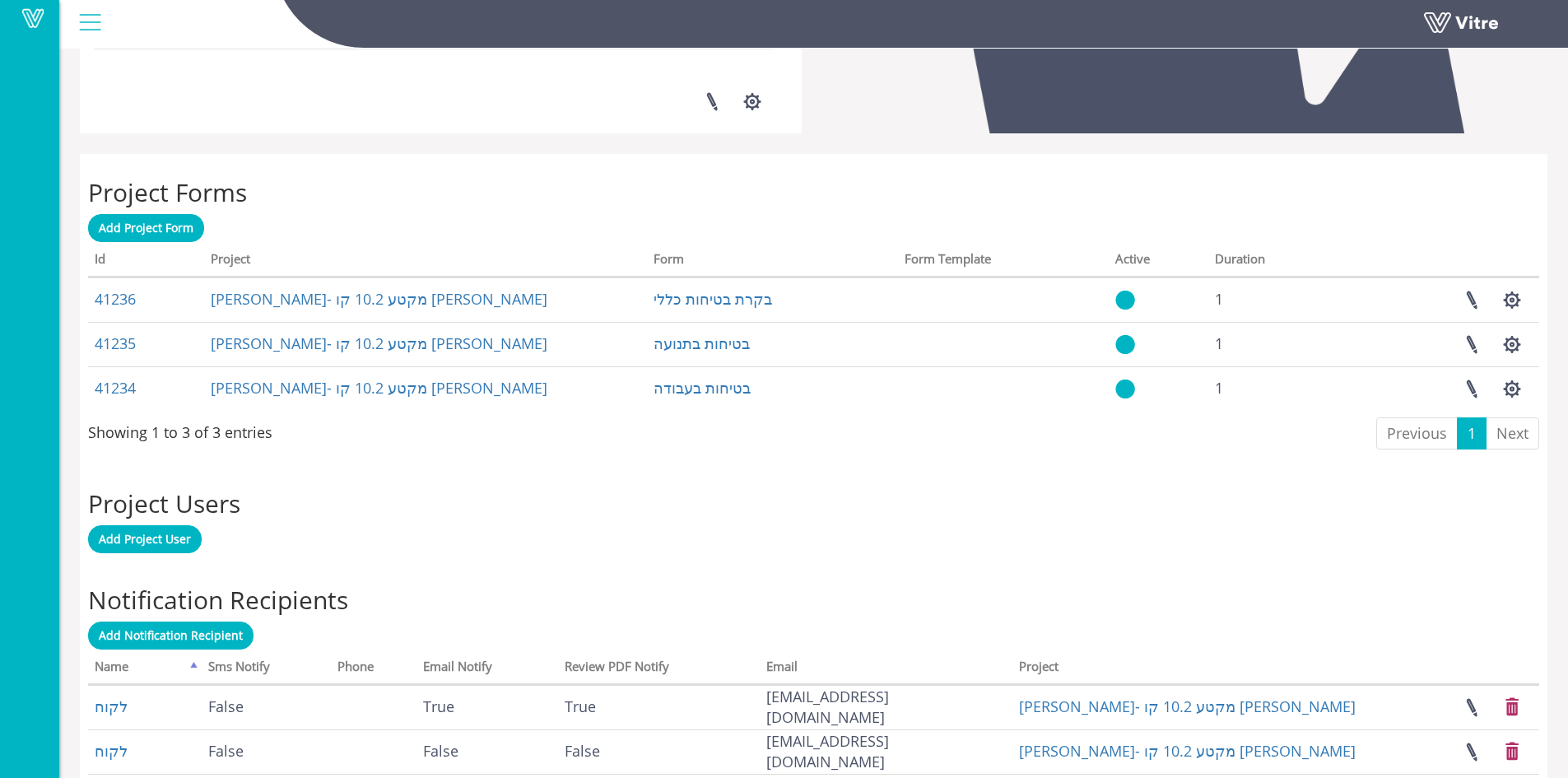
scroll to position [714, 0]
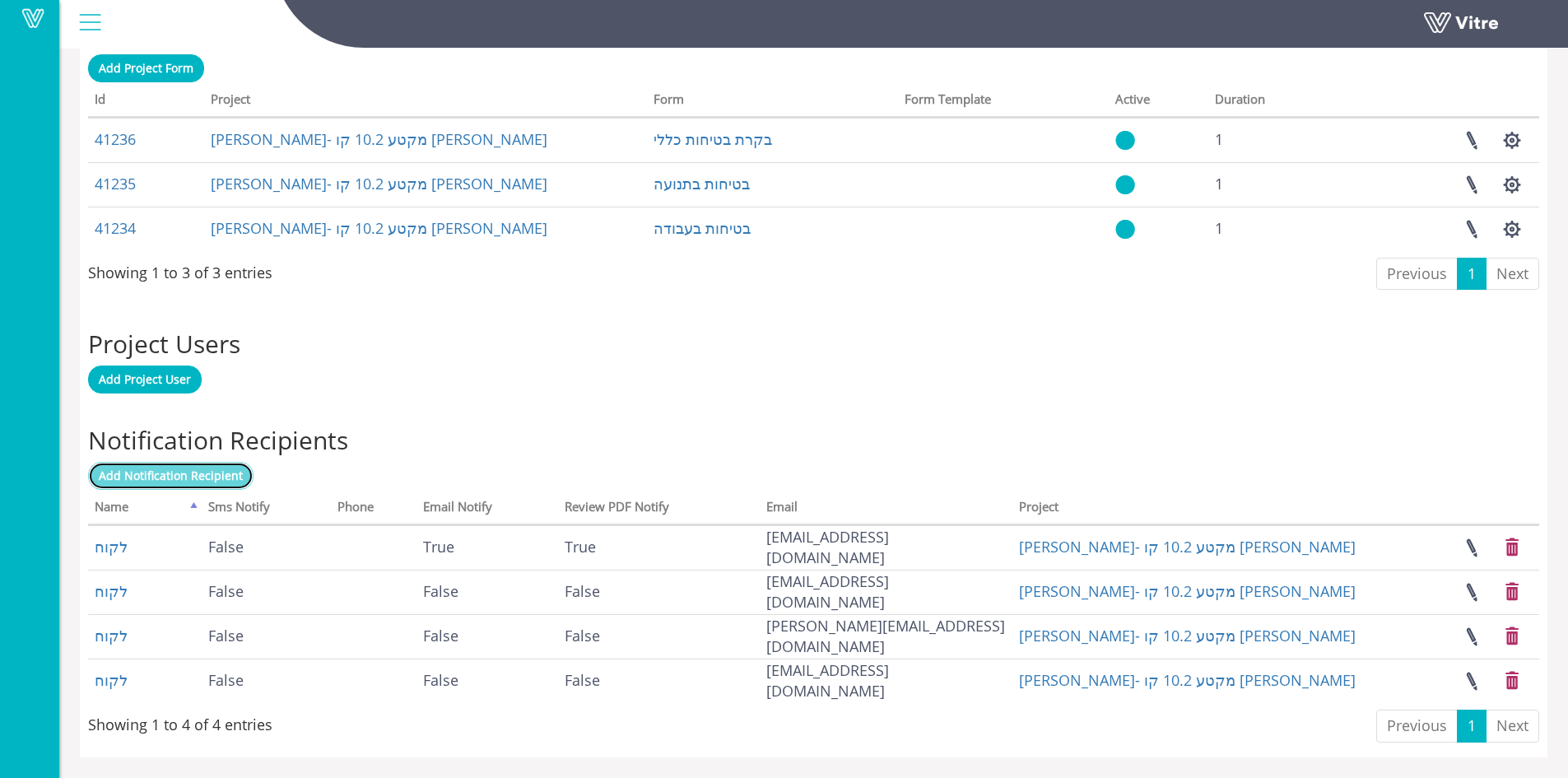
click at [193, 482] on span "Add Notification Recipient" at bounding box center [170, 475] width 144 height 16
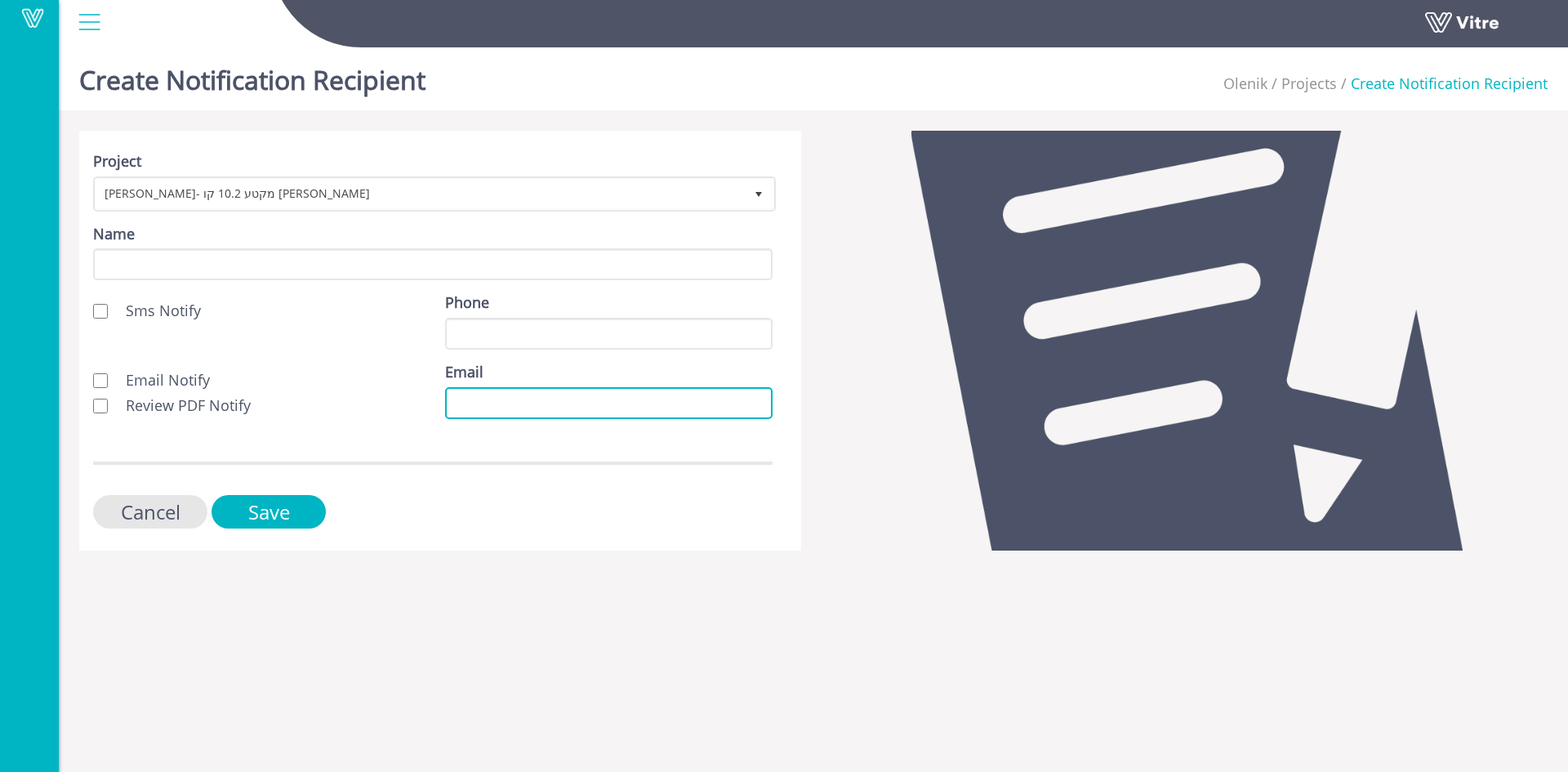
click at [450, 408] on input "Email" at bounding box center [608, 402] width 328 height 32
paste input "oren.s@olenik.co.il"
type input "oren.s@olenik.co.il"
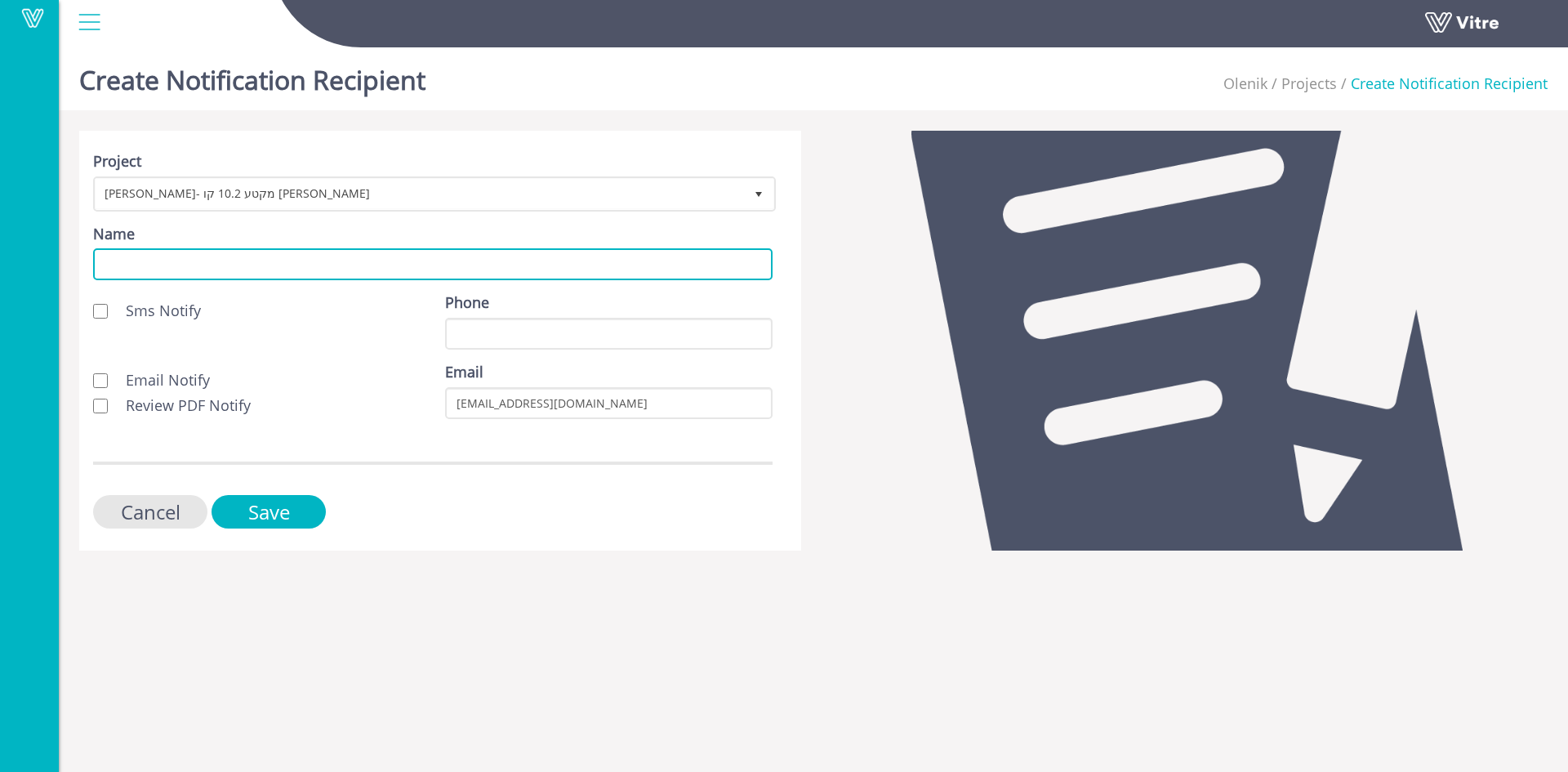
click at [267, 263] on input "Name" at bounding box center [433, 263] width 679 height 32
type input "לקוח"
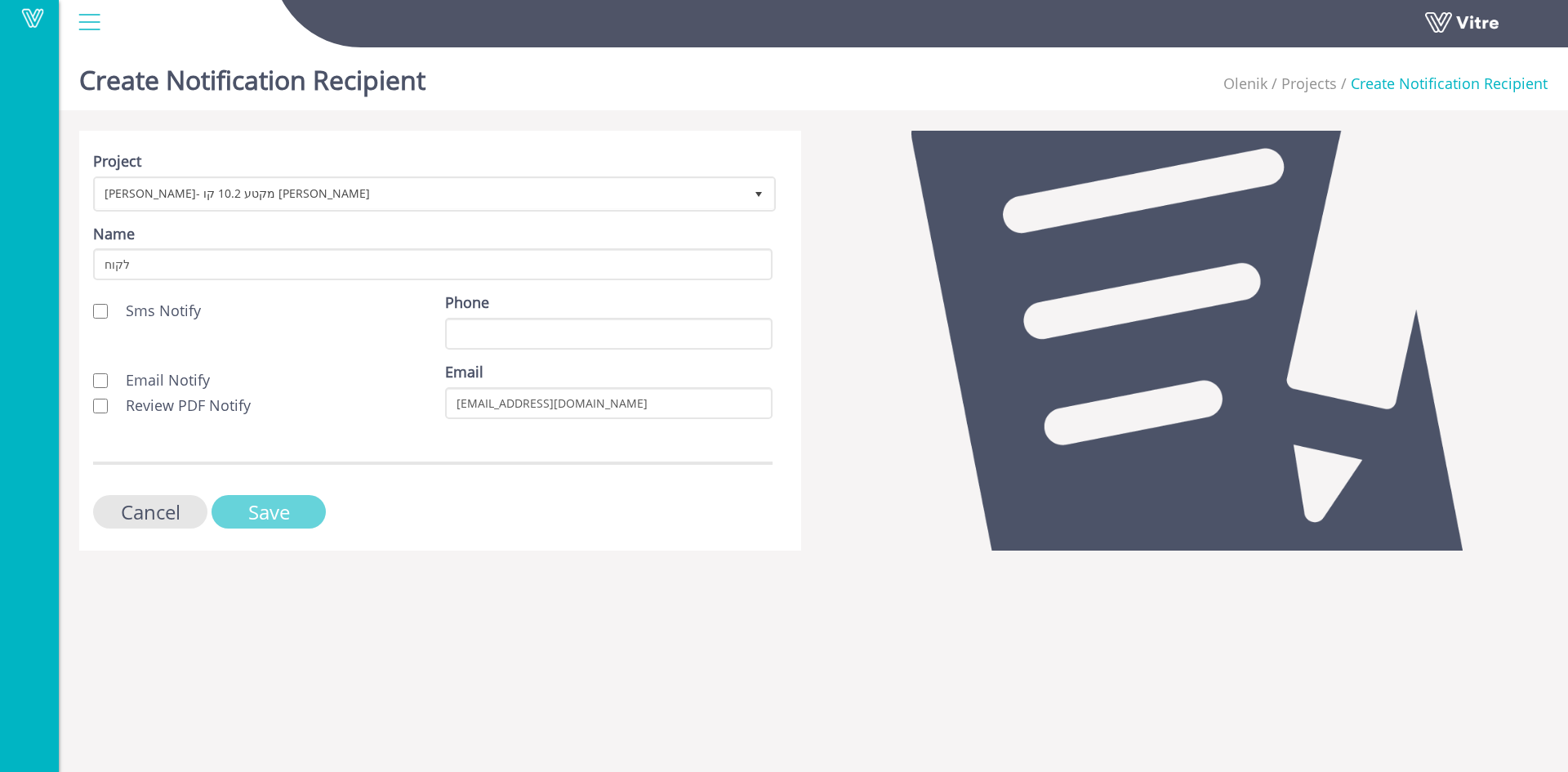
click at [287, 504] on input "Save" at bounding box center [269, 511] width 114 height 34
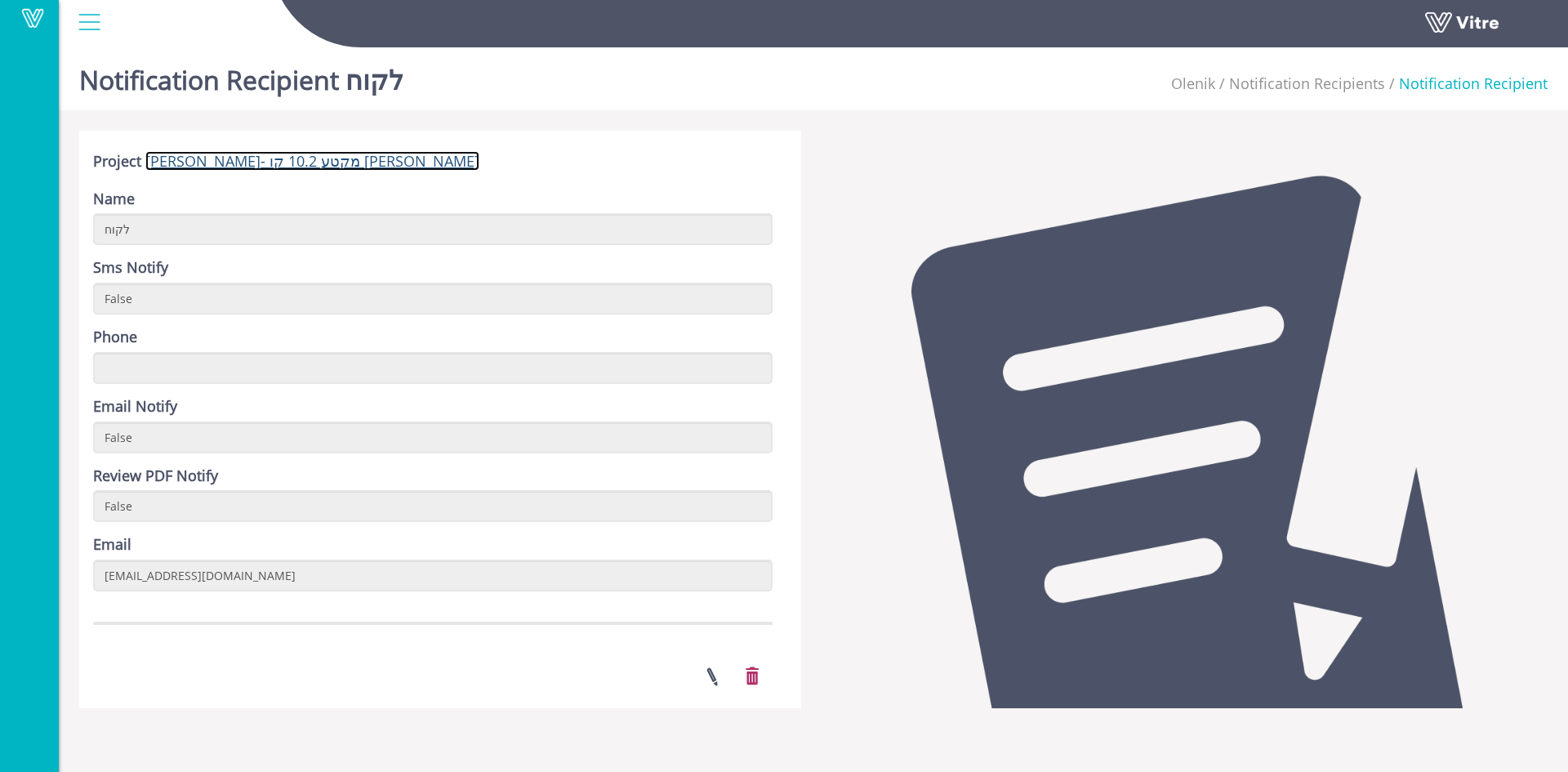
click at [280, 169] on link "[PERSON_NAME]- מקטע 10.2 קו [PERSON_NAME]" at bounding box center [312, 161] width 334 height 20
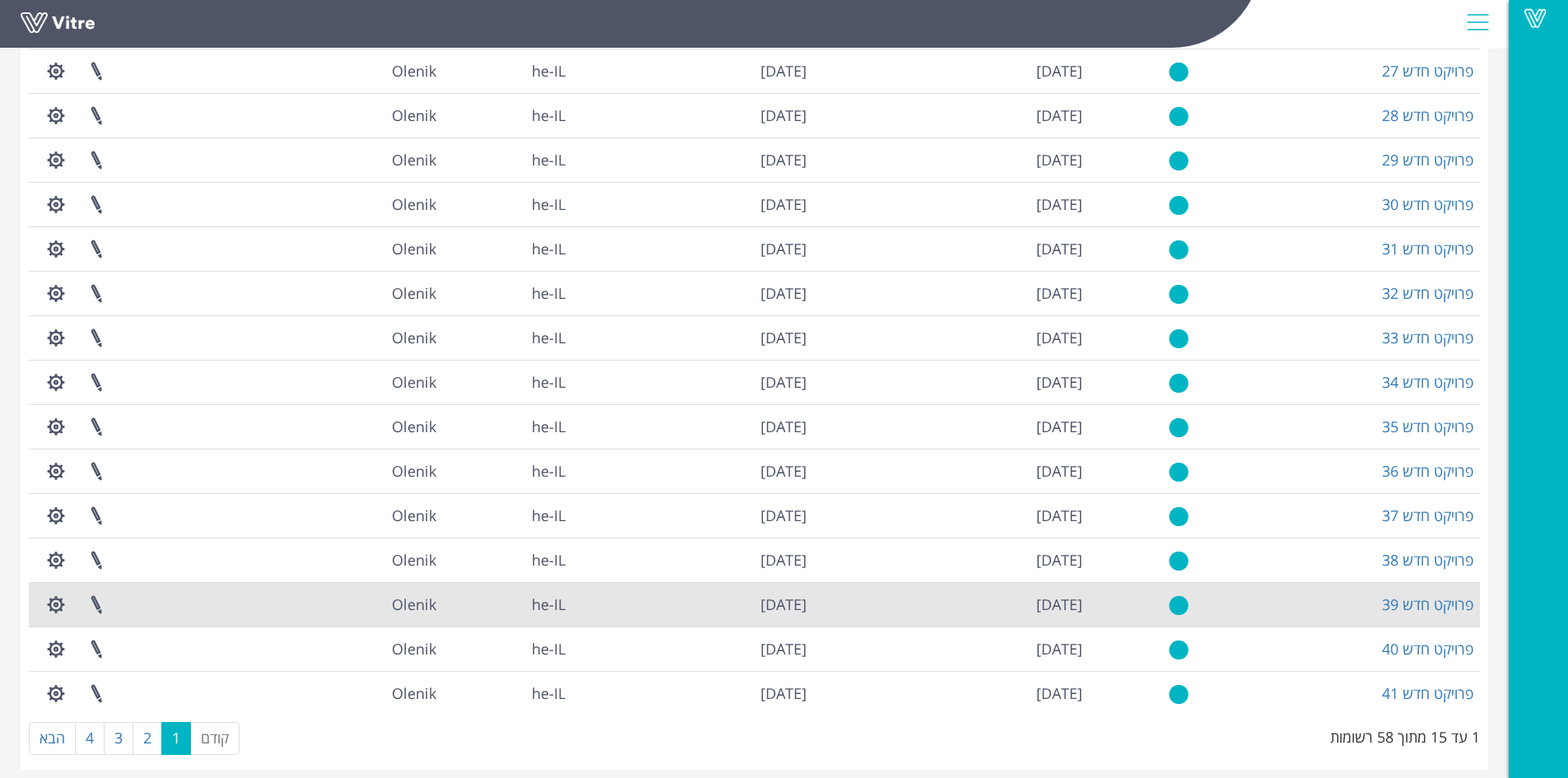
scroll to position [168, 0]
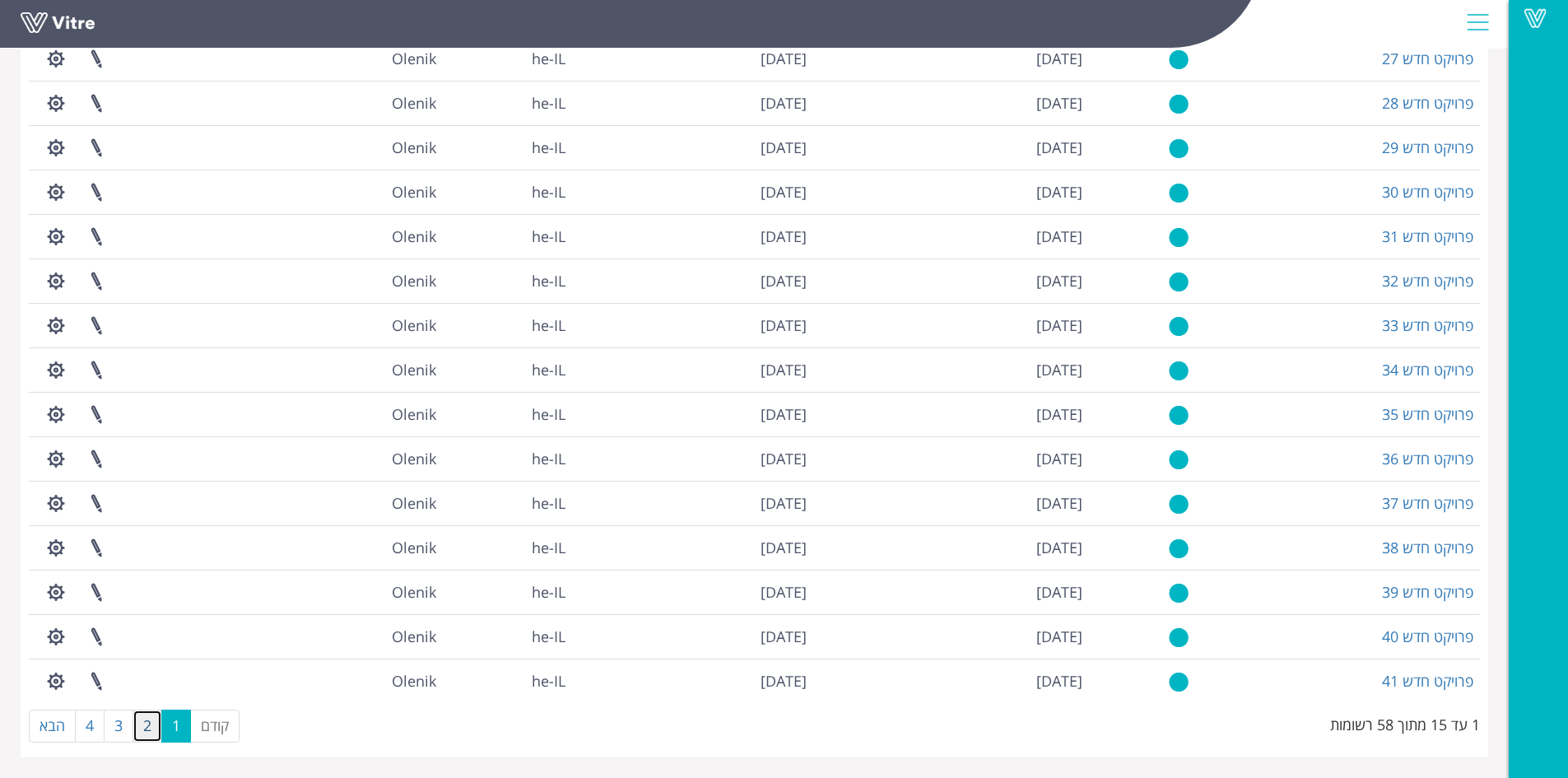
click at [151, 729] on link "2" at bounding box center [147, 726] width 29 height 33
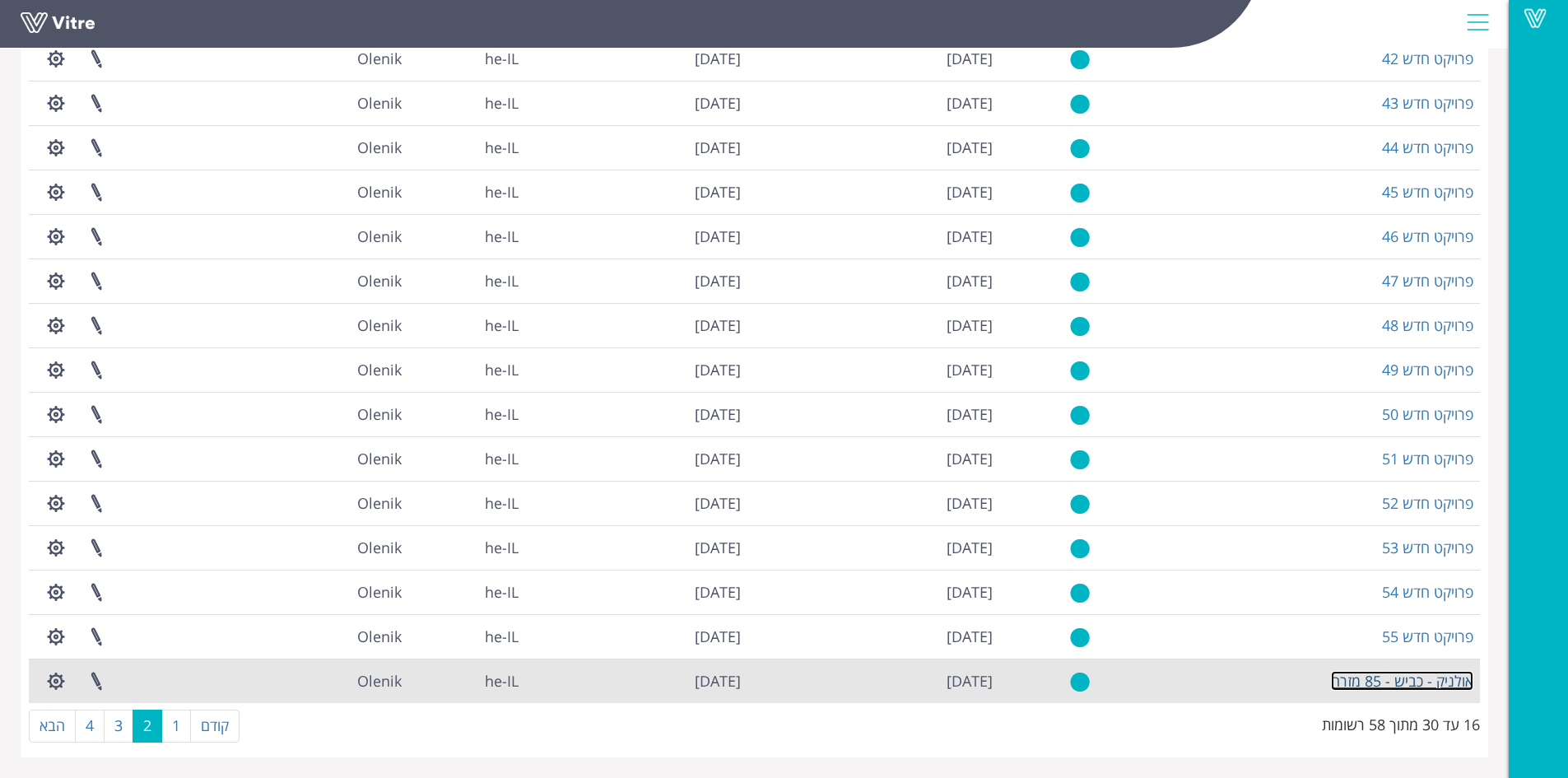
click at [1379, 679] on link "אולניק - כביש - 85 מזרח" at bounding box center [1402, 681] width 143 height 20
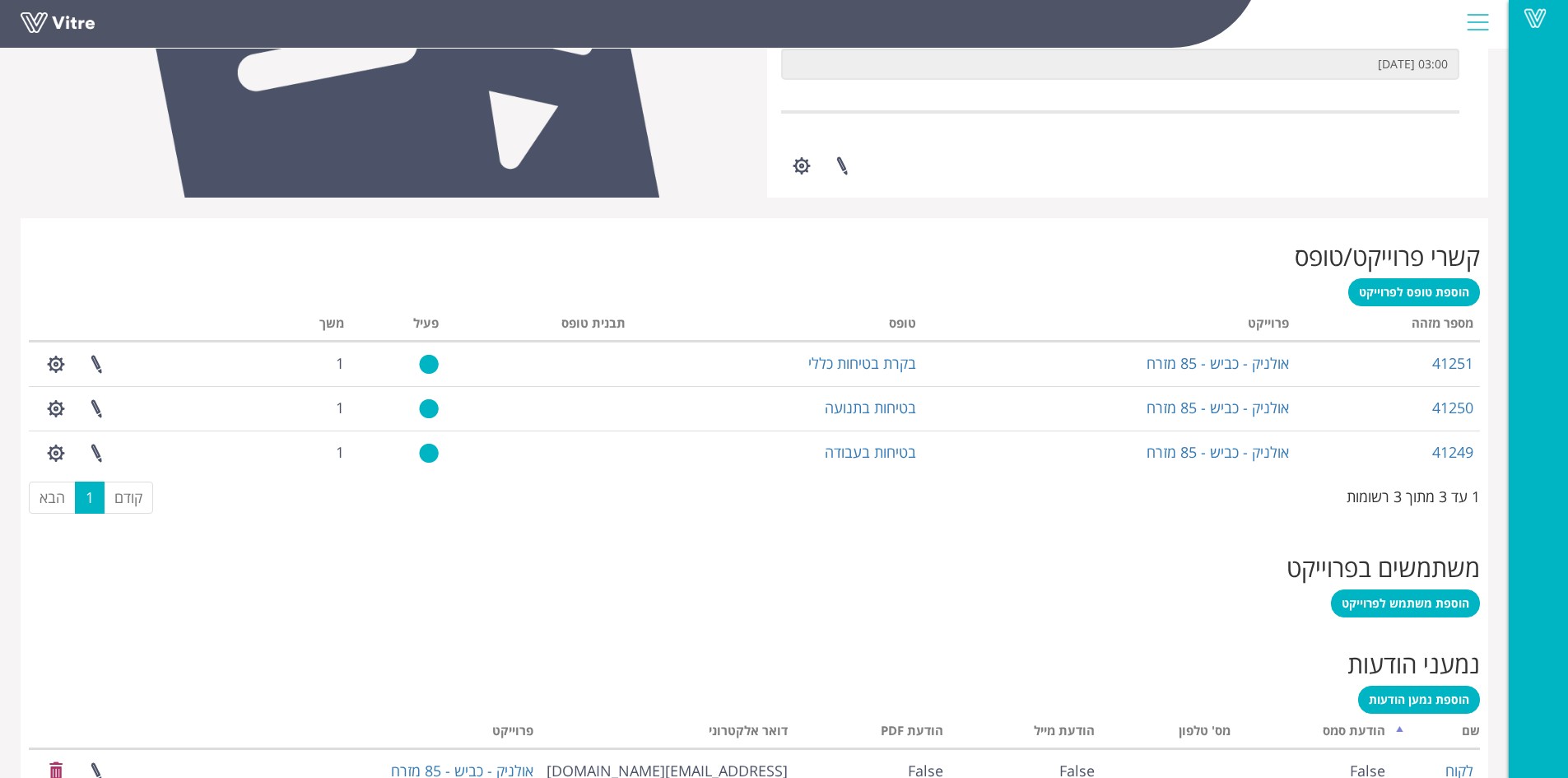
scroll to position [580, 0]
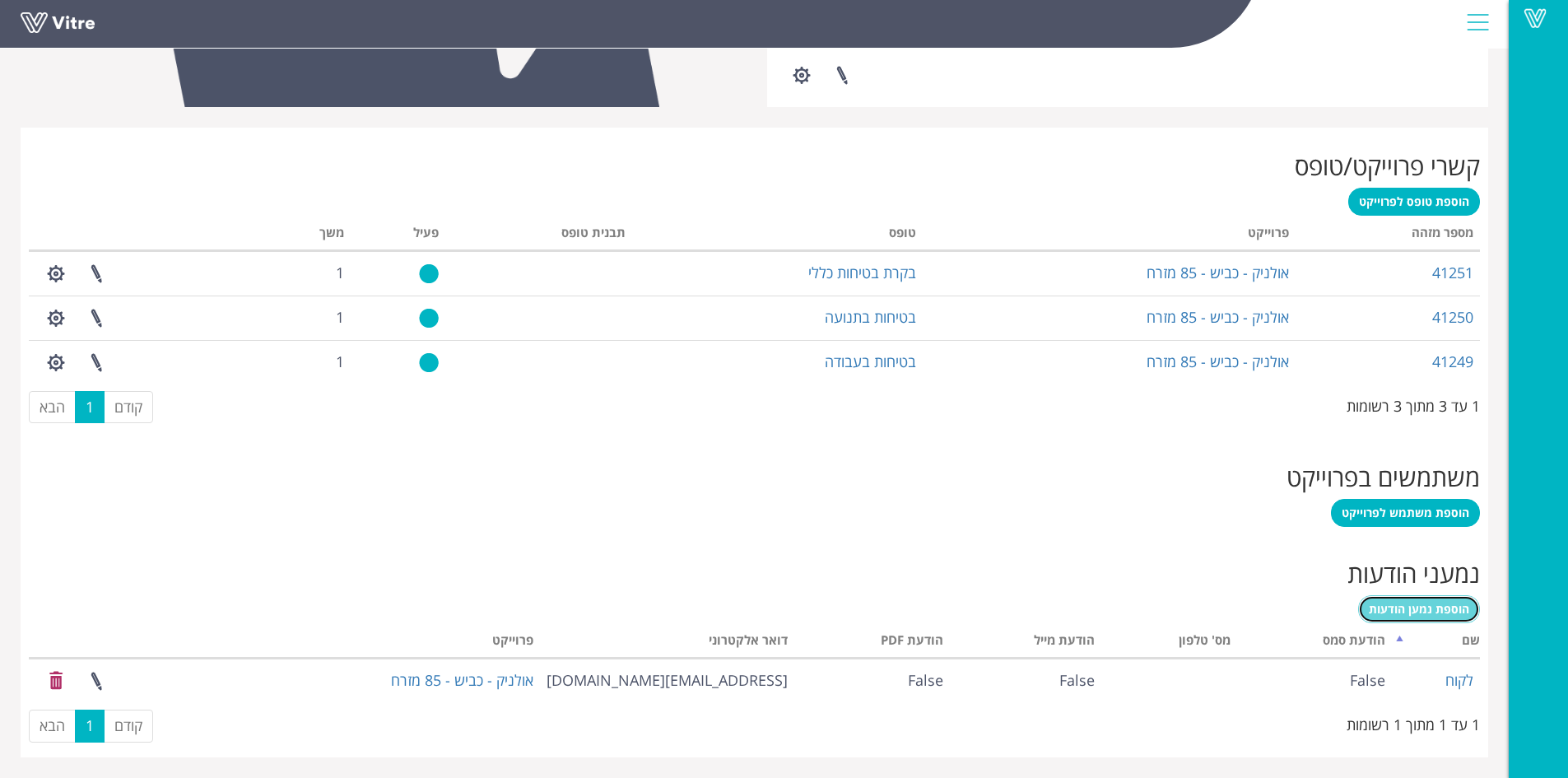
click at [1441, 611] on span "הוספת נמען הודעות" at bounding box center [1419, 609] width 101 height 16
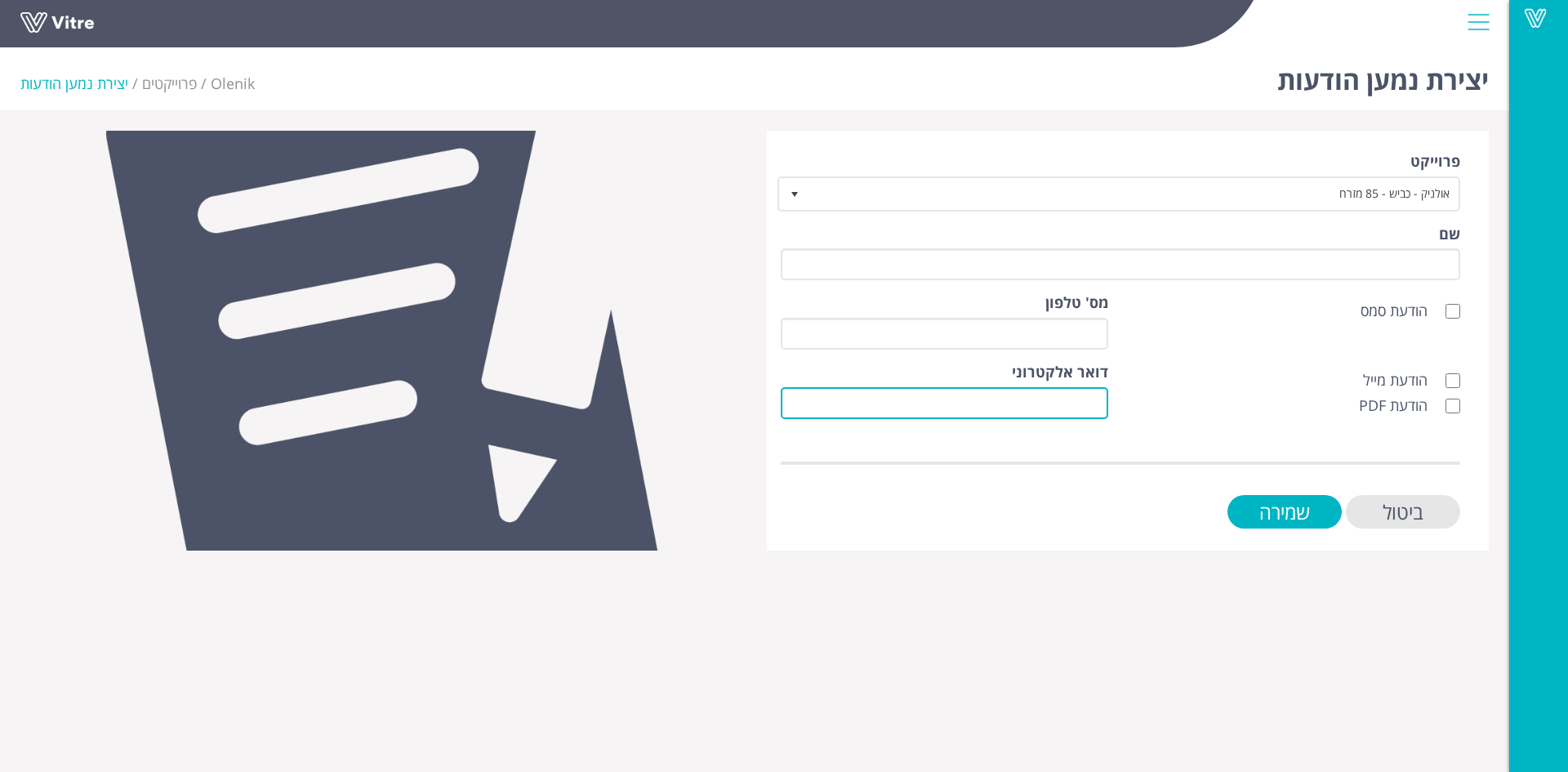
click at [1100, 405] on input "דואר אלקטרוני" at bounding box center [944, 402] width 328 height 32
paste input "[PERSON_NAME][EMAIL_ADDRESS][DOMAIN_NAME]"
type input "[PERSON_NAME][EMAIL_ADDRESS][DOMAIN_NAME]"
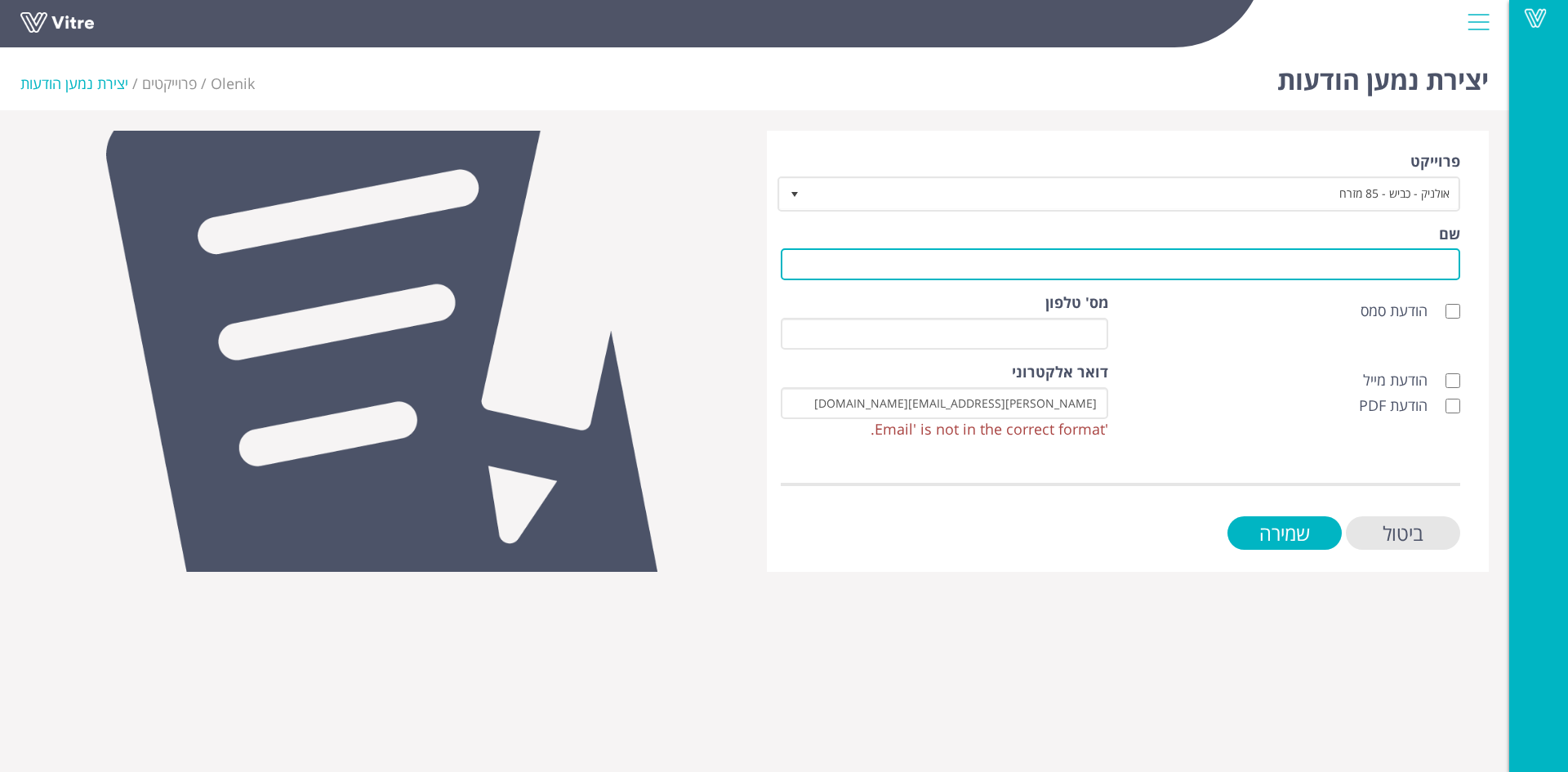
click at [1320, 254] on input "שם" at bounding box center [1120, 263] width 679 height 32
type input "לקוח"
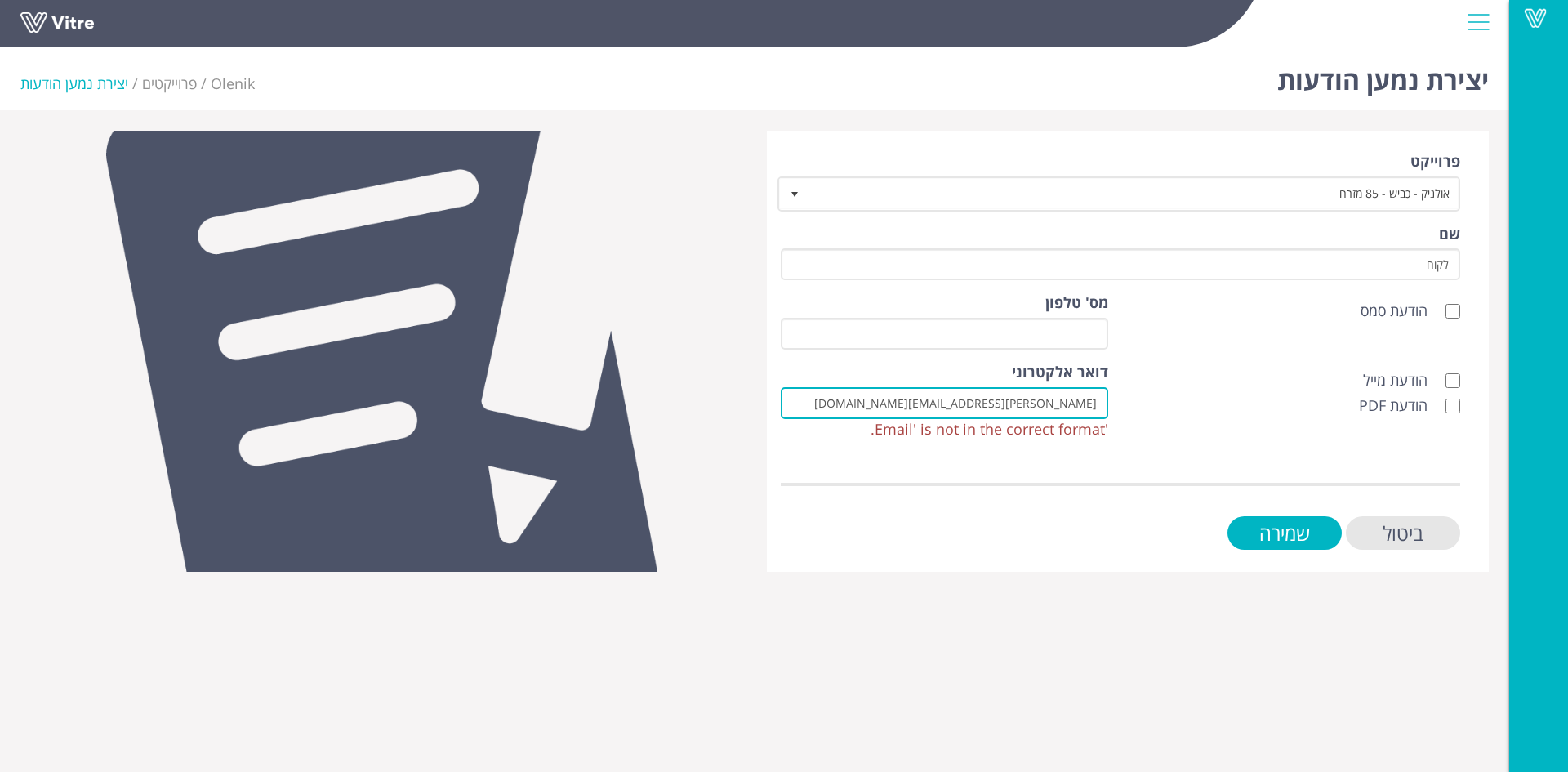
drag, startPoint x: 1080, startPoint y: 402, endPoint x: 1100, endPoint y: 402, distance: 20.0
click at [1100, 402] on input "[PERSON_NAME][EMAIL_ADDRESS][DOMAIN_NAME]" at bounding box center [944, 402] width 328 height 32
type input "[EMAIL_ADDRESS][DOMAIN_NAME]"
click at [1457, 381] on input "הודעת מייל" at bounding box center [1453, 381] width 15 height 15
checkbox input "true"
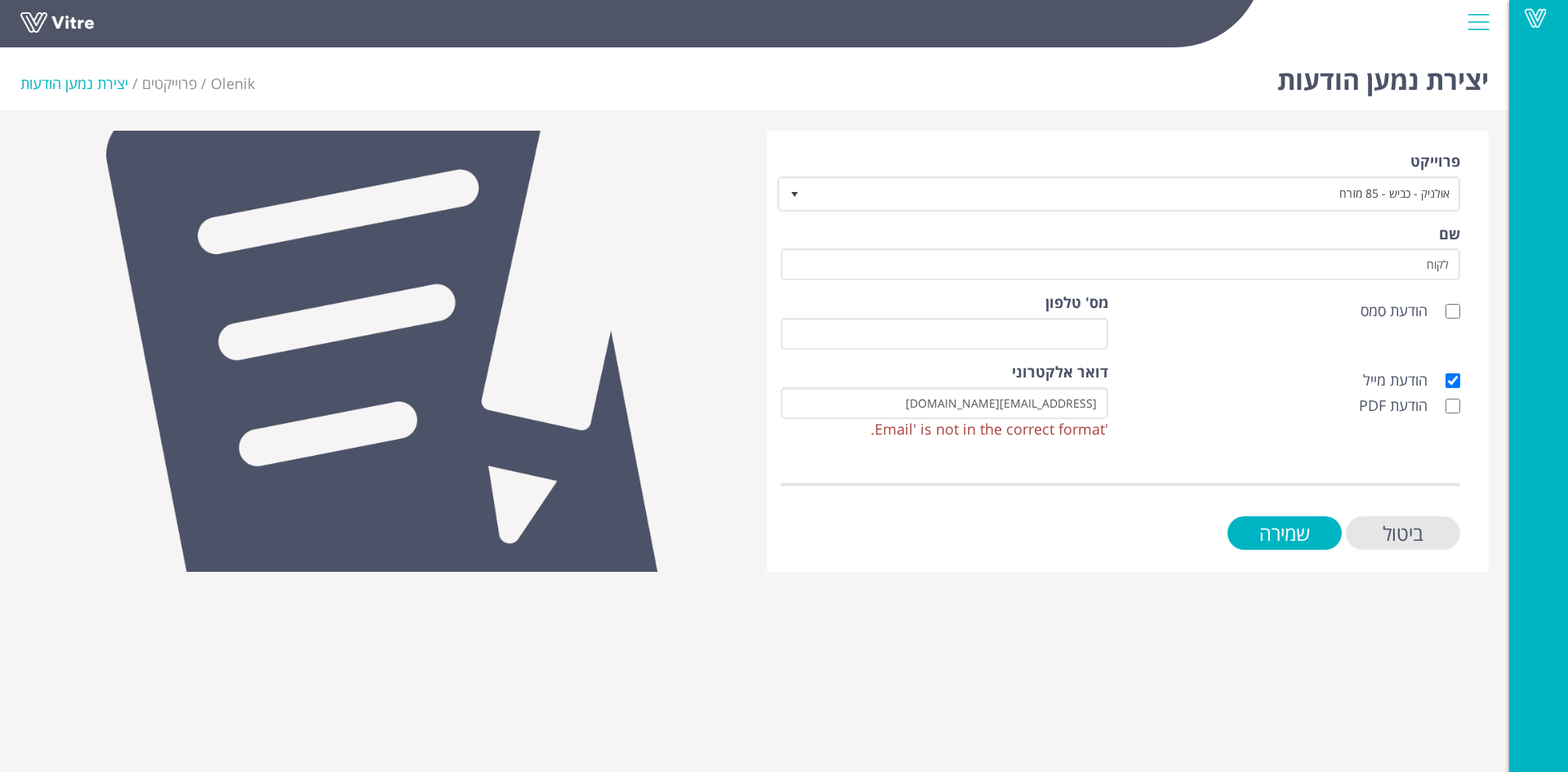
click at [1451, 398] on label "הודעת PDF" at bounding box center [1410, 405] width 102 height 21
click at [1459, 407] on input "הודעת PDF" at bounding box center [1453, 406] width 15 height 15
checkbox input "true"
click at [1276, 528] on input "שמירה" at bounding box center [1285, 532] width 114 height 34
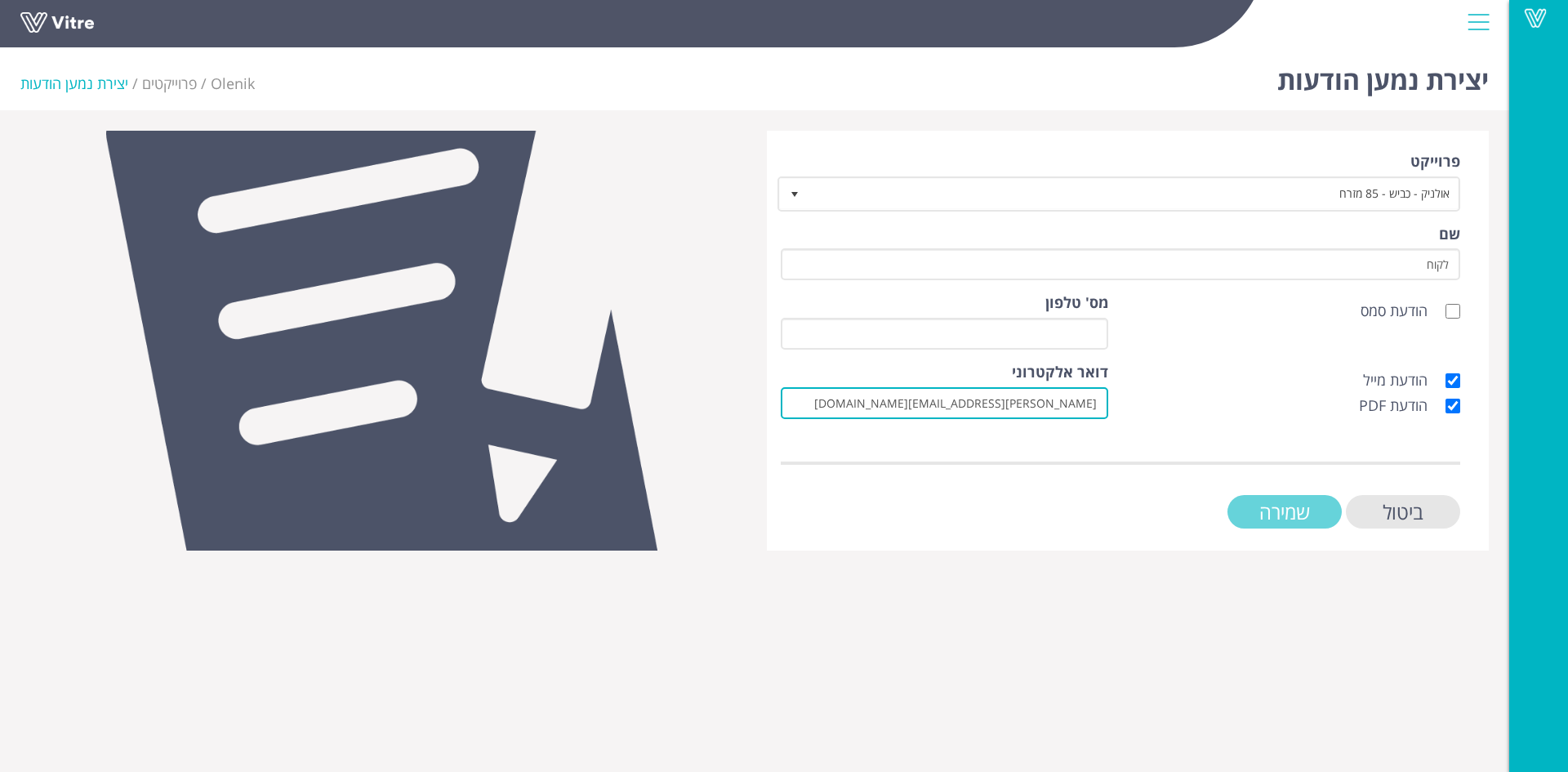
type input "[PERSON_NAME][EMAIL_ADDRESS][DOMAIN_NAME]"
click at [1315, 508] on input "שמירה" at bounding box center [1285, 511] width 114 height 34
